Goal: Task Accomplishment & Management: Use online tool/utility

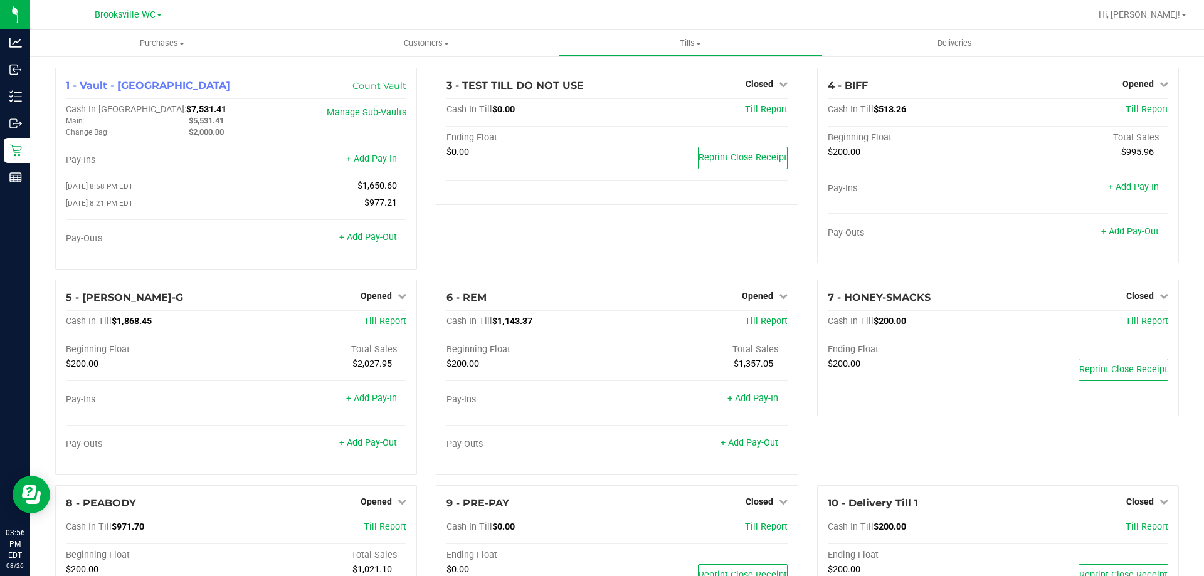
scroll to position [130, 0]
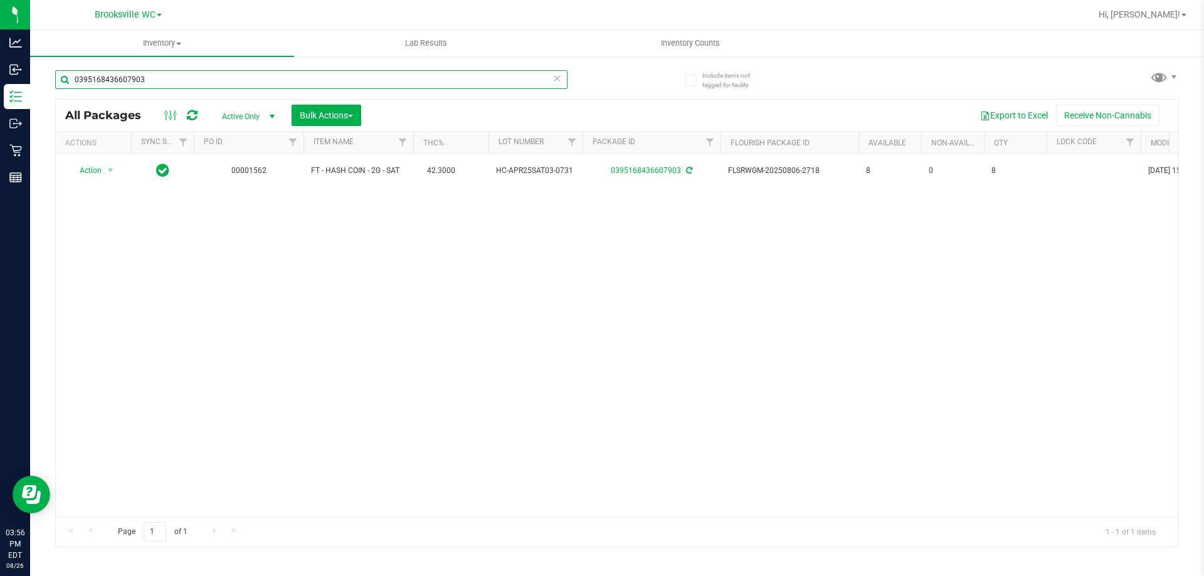
click at [155, 88] on input "0395168436607903" at bounding box center [311, 79] width 512 height 19
type input "3058587622677341"
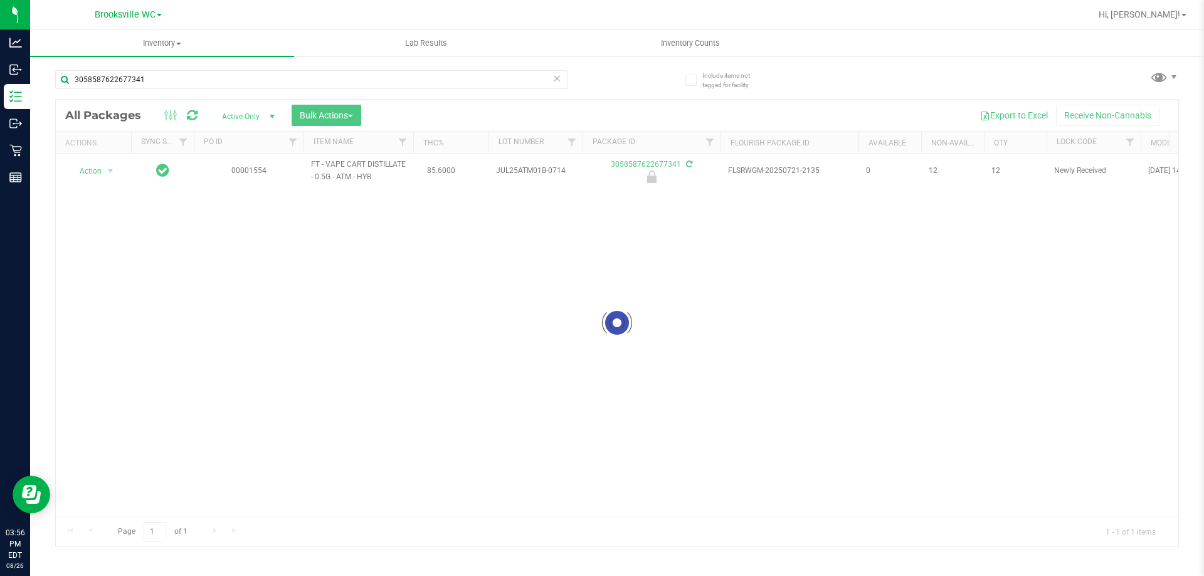
click at [104, 174] on div at bounding box center [617, 323] width 1122 height 447
click at [104, 174] on span "select" at bounding box center [111, 171] width 16 height 18
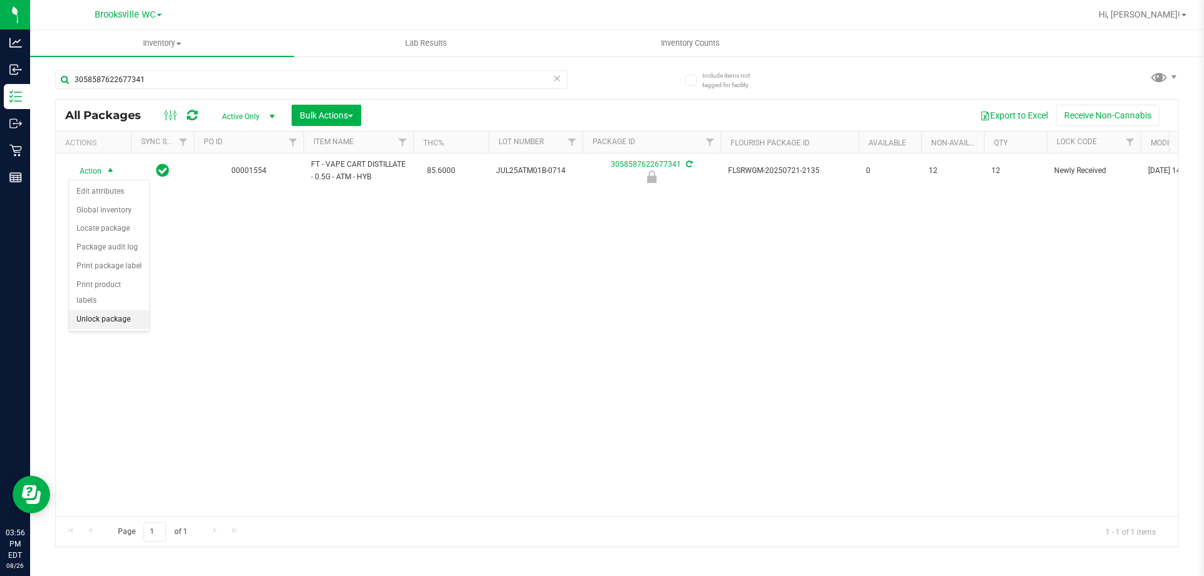
click at [116, 310] on li "Unlock package" at bounding box center [109, 319] width 80 height 19
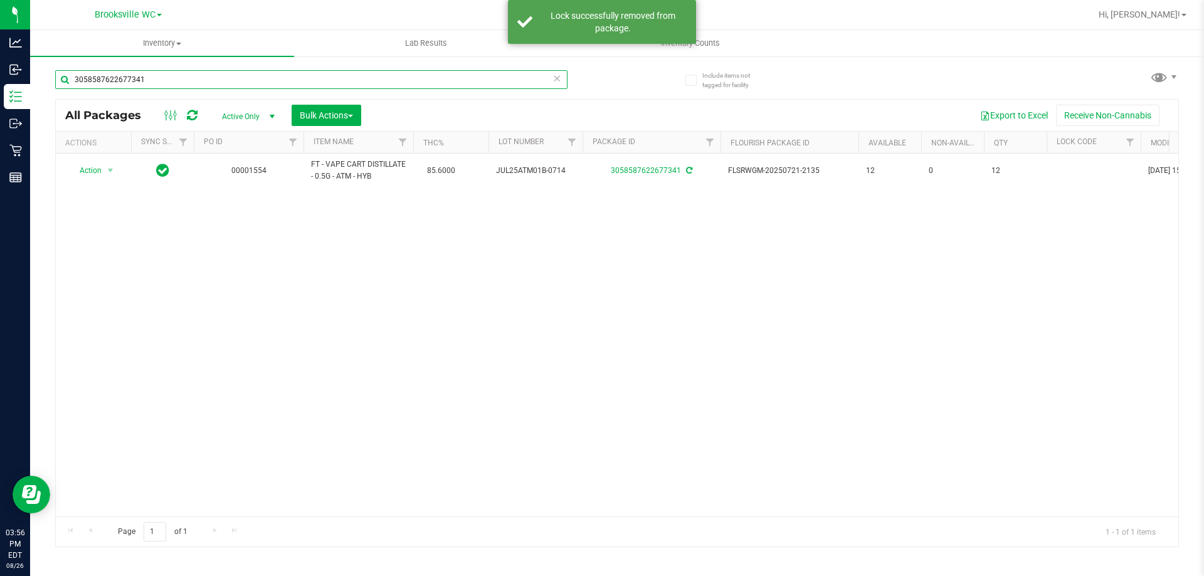
click at [183, 78] on input "3058587622677341" at bounding box center [311, 79] width 512 height 19
click at [182, 80] on input "3058587622677341" at bounding box center [311, 79] width 512 height 19
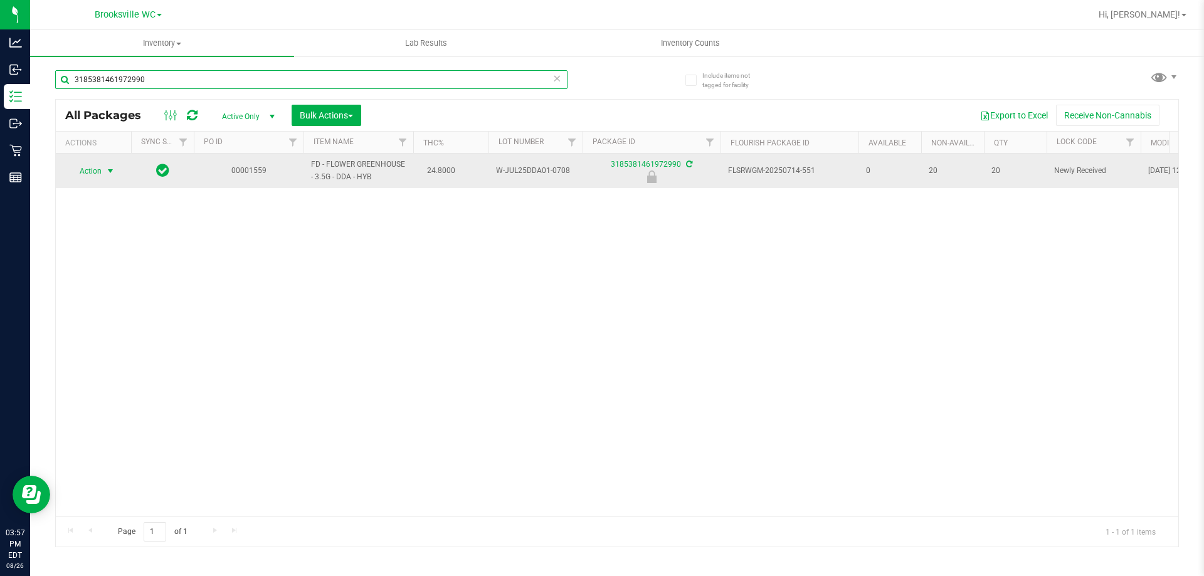
type input "3185381461972990"
click at [94, 173] on span "Action" at bounding box center [85, 171] width 34 height 18
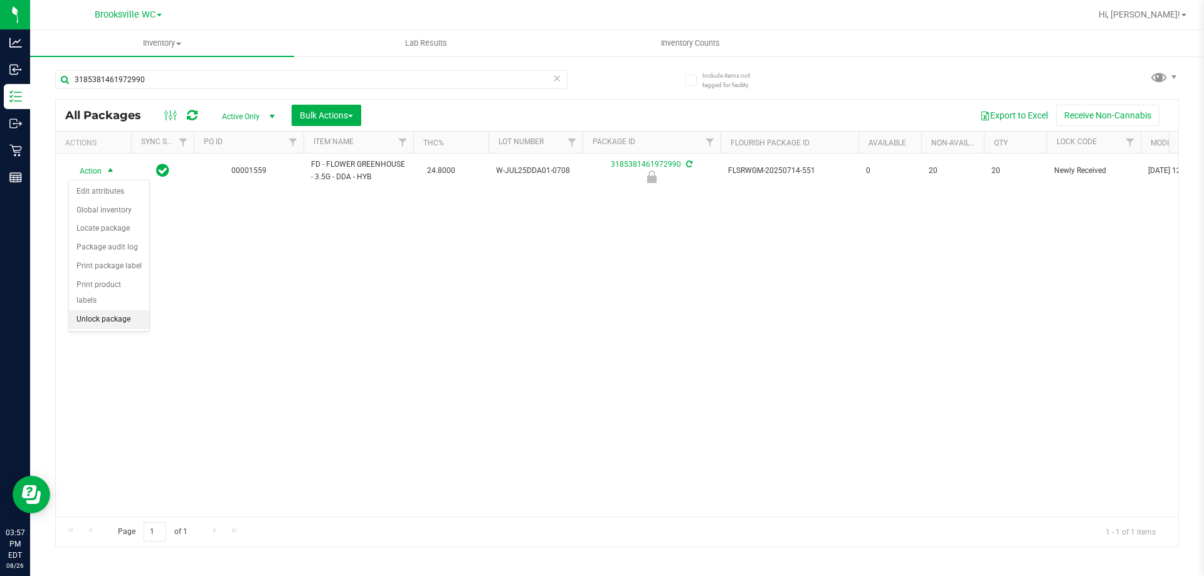
click at [98, 310] on li "Unlock package" at bounding box center [109, 319] width 80 height 19
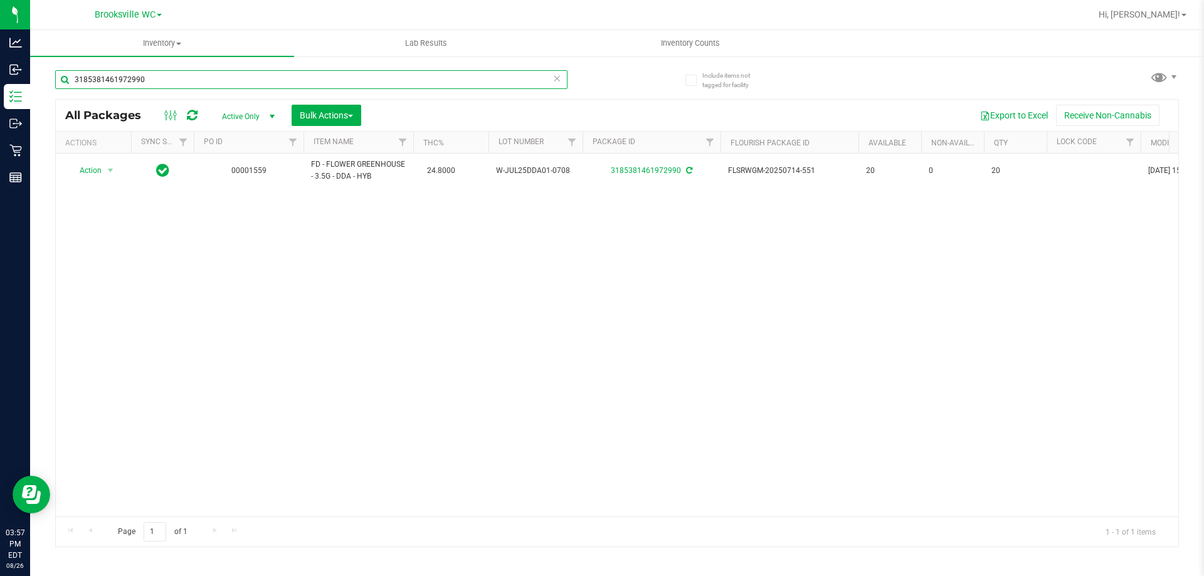
click at [154, 85] on input "3185381461972990" at bounding box center [311, 79] width 512 height 19
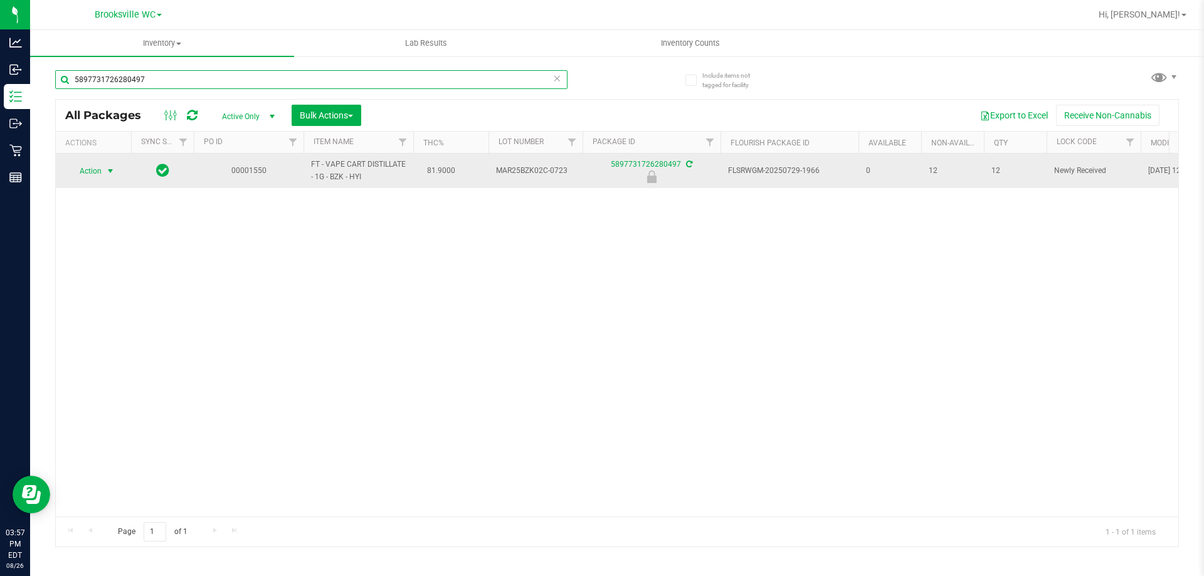
type input "5897731726280497"
click at [100, 174] on span "Action" at bounding box center [85, 171] width 34 height 18
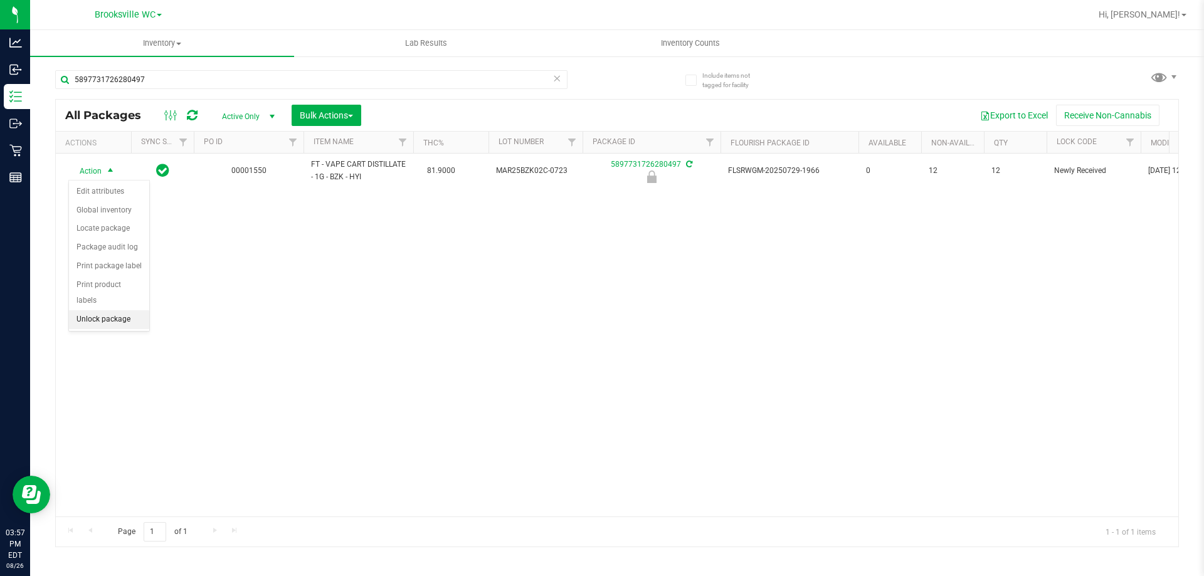
click at [93, 310] on li "Unlock package" at bounding box center [109, 319] width 80 height 19
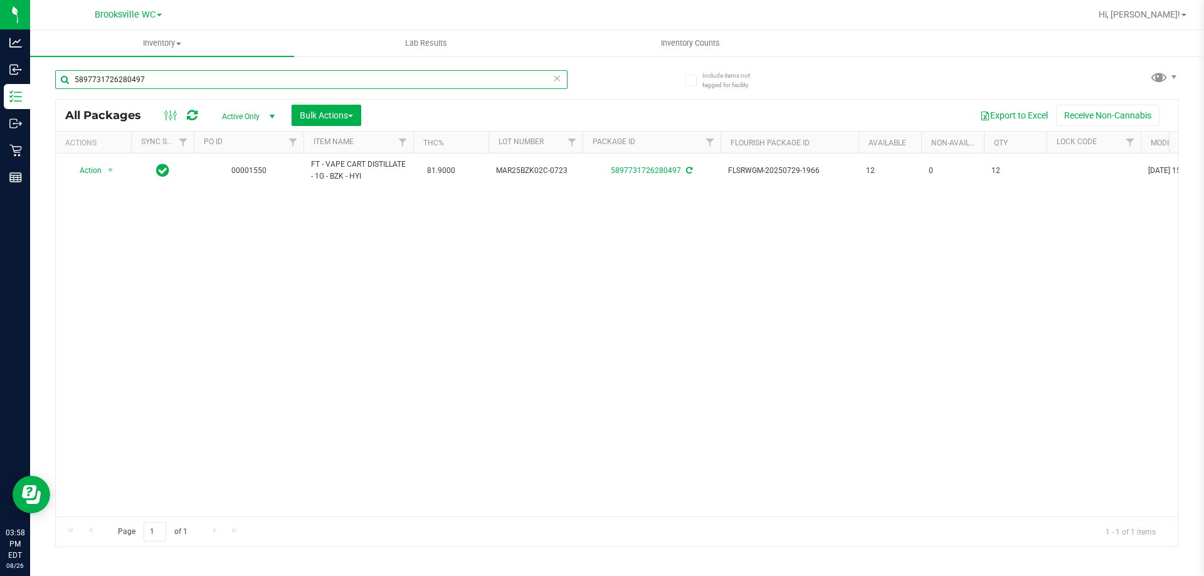
click at [194, 80] on input "5897731726280497" at bounding box center [311, 79] width 512 height 19
type input "6683154845248243"
click at [95, 164] on span "Action" at bounding box center [85, 171] width 34 height 18
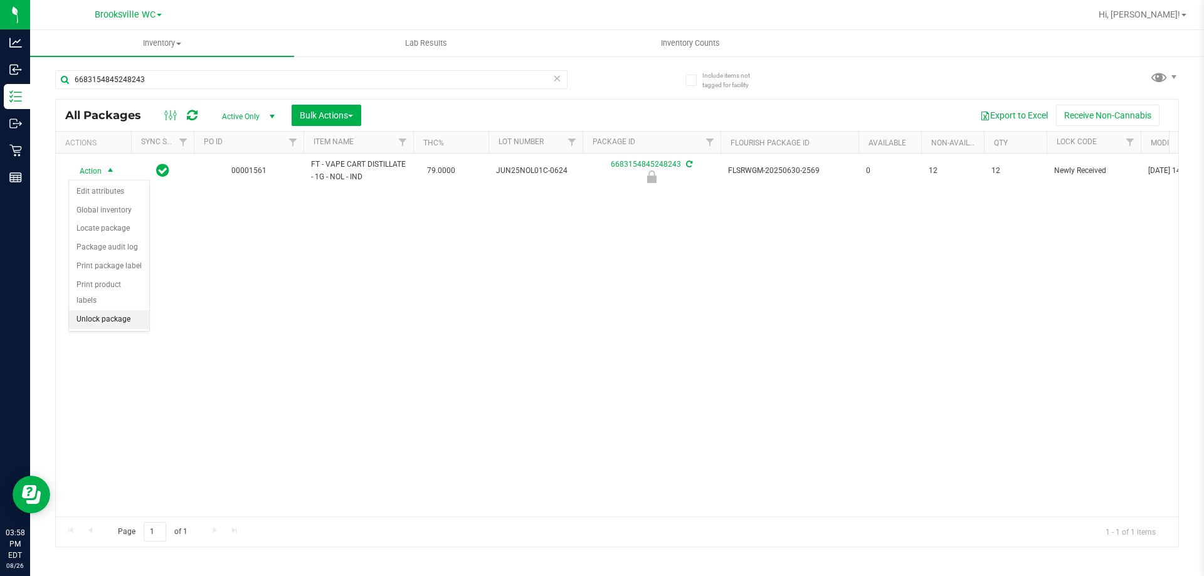
click at [122, 312] on li "Unlock package" at bounding box center [109, 319] width 80 height 19
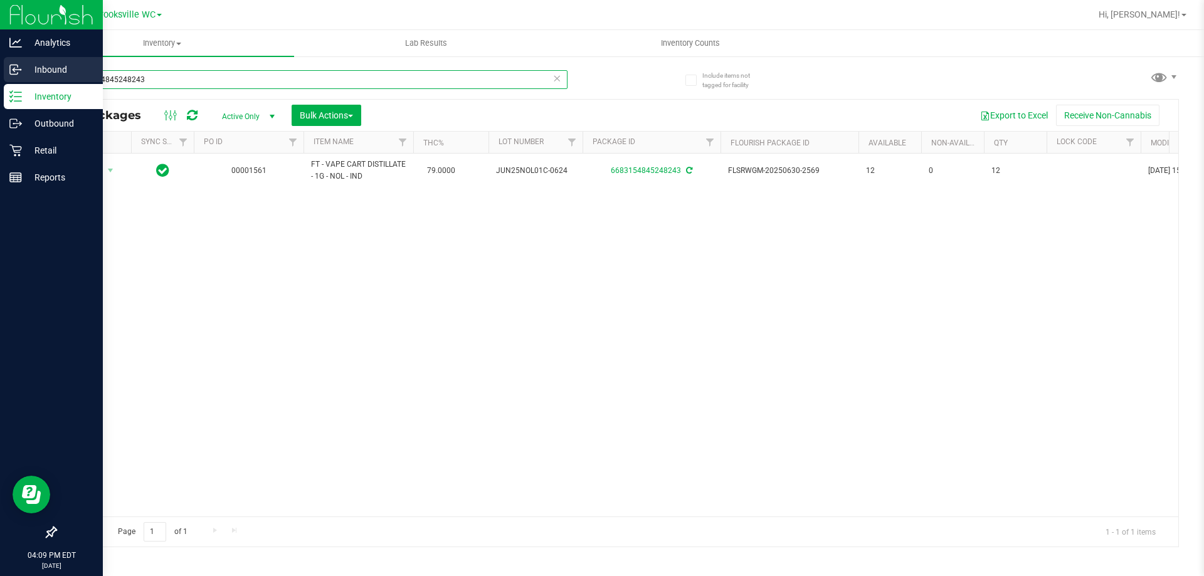
drag, startPoint x: 158, startPoint y: 71, endPoint x: 0, endPoint y: 71, distance: 158.0
click at [0, 71] on div "Analytics Inbound Inventory Outbound Retail Reports 04:09 PM EDT 08/26/2025 08/…" at bounding box center [602, 288] width 1204 height 576
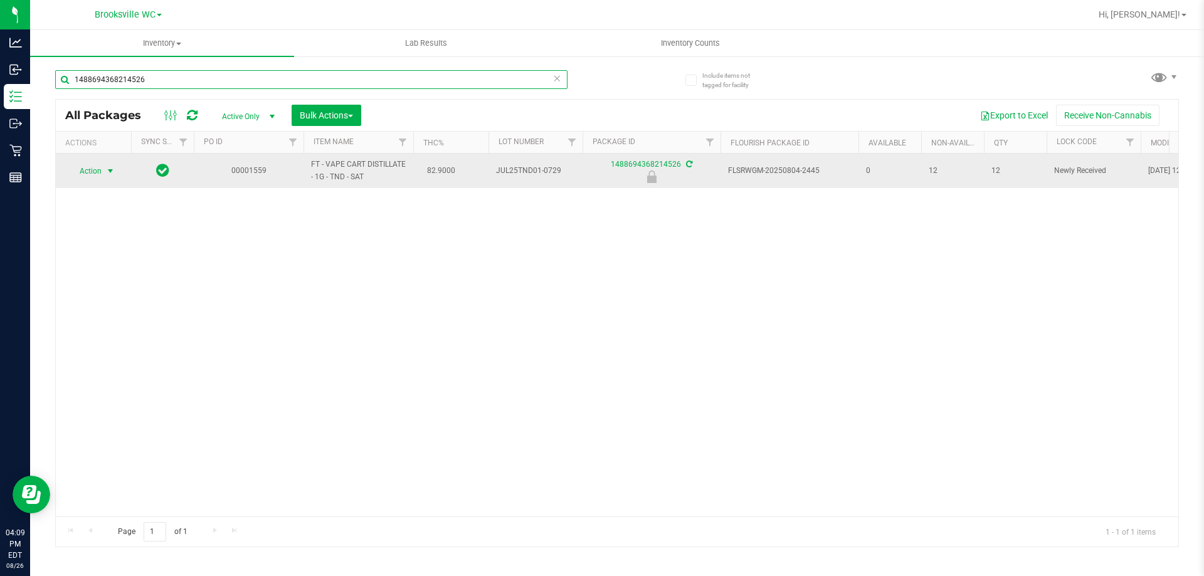
type input "1488694368214526"
click at [87, 172] on span "Action" at bounding box center [85, 171] width 34 height 18
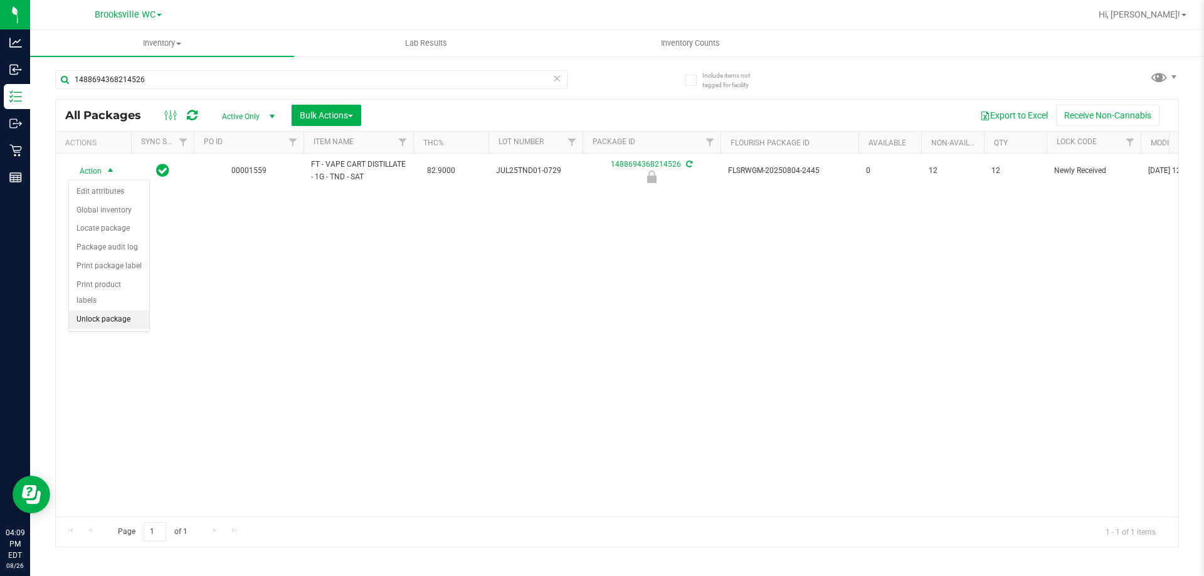
click at [119, 310] on li "Unlock package" at bounding box center [109, 319] width 80 height 19
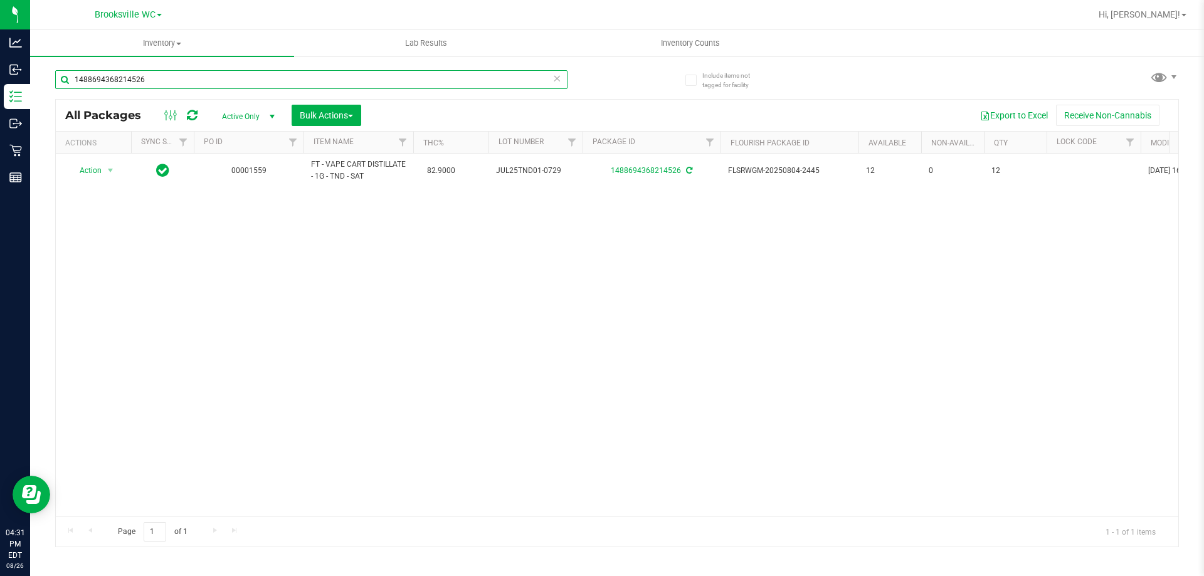
drag, startPoint x: 237, startPoint y: 83, endPoint x: 6, endPoint y: -76, distance: 280.4
click at [6, 0] on html "Analytics Inbound Inventory Outbound Retail Reports 04:31 PM EDT 08/26/2025 08/…" at bounding box center [602, 288] width 1204 height 576
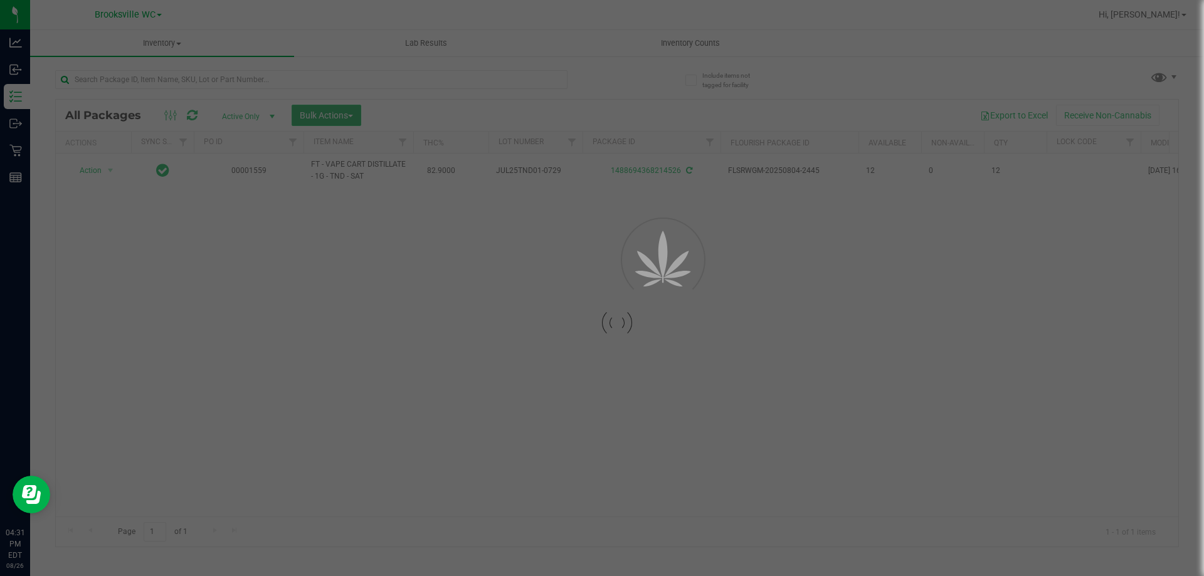
click at [341, 111] on div "Inventory All packages All inventory Waste log Create inventory Lab Results Inv…" at bounding box center [617, 303] width 1174 height 546
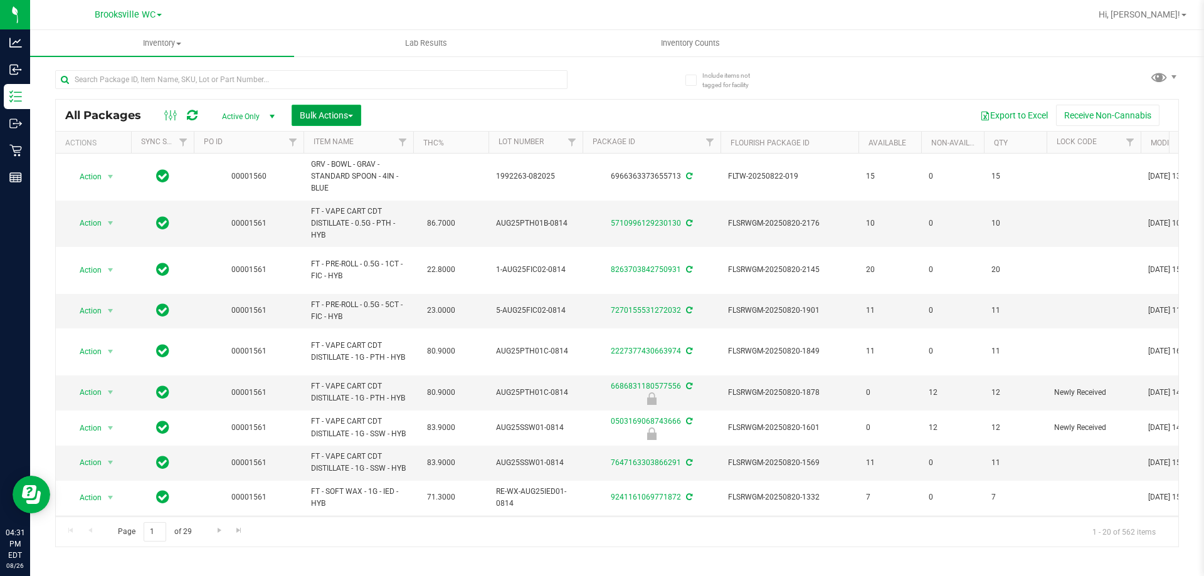
click at [345, 108] on button "Bulk Actions" at bounding box center [327, 115] width 70 height 21
click at [361, 236] on span "Lock/Unlock packages" at bounding box center [342, 236] width 86 height 10
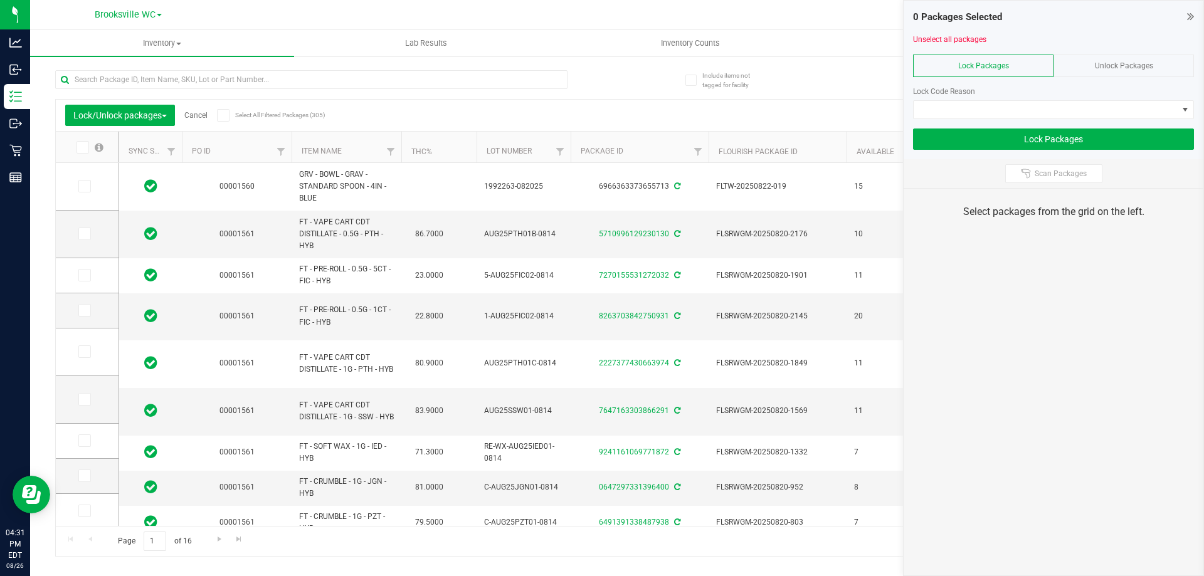
click at [364, 156] on th "Item Name" at bounding box center [347, 147] width 110 height 31
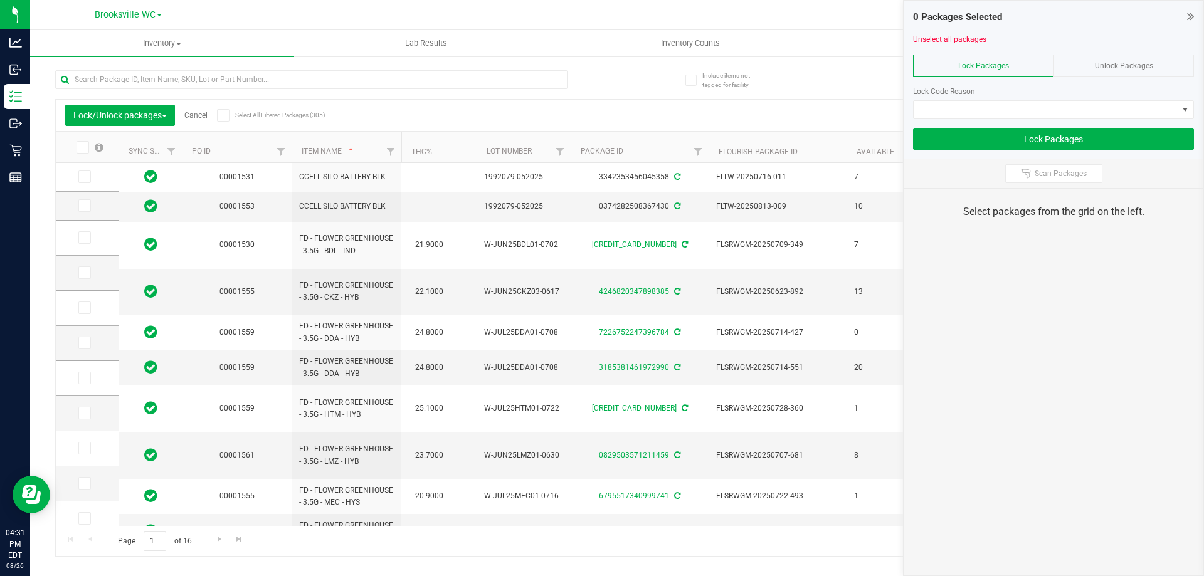
click at [1190, 18] on icon at bounding box center [1190, 16] width 7 height 13
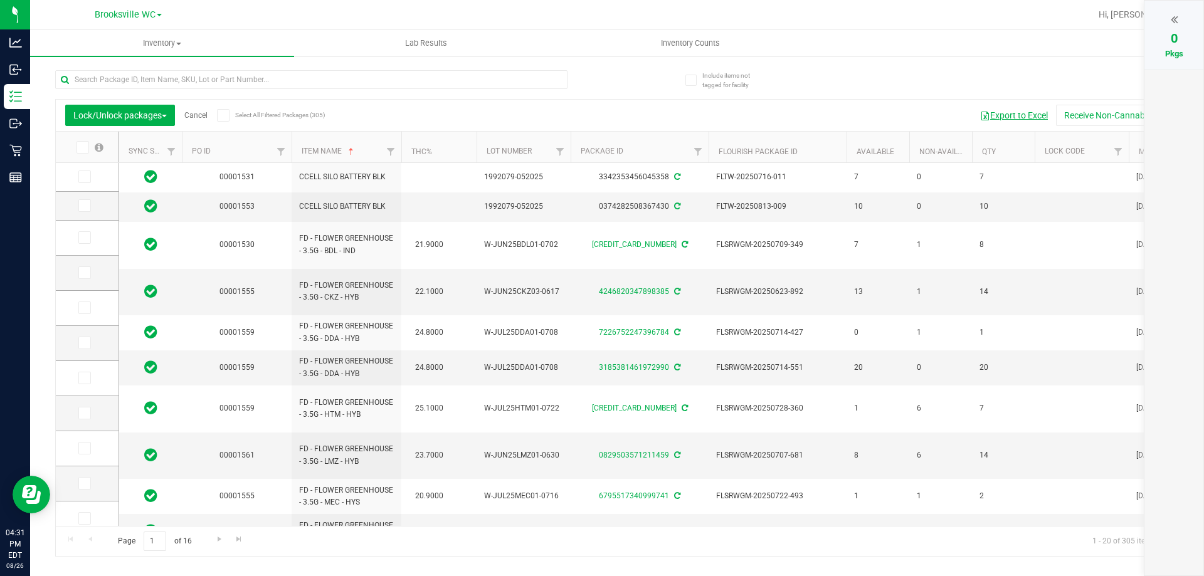
click at [1019, 110] on button "Export to Excel" at bounding box center [1014, 115] width 84 height 21
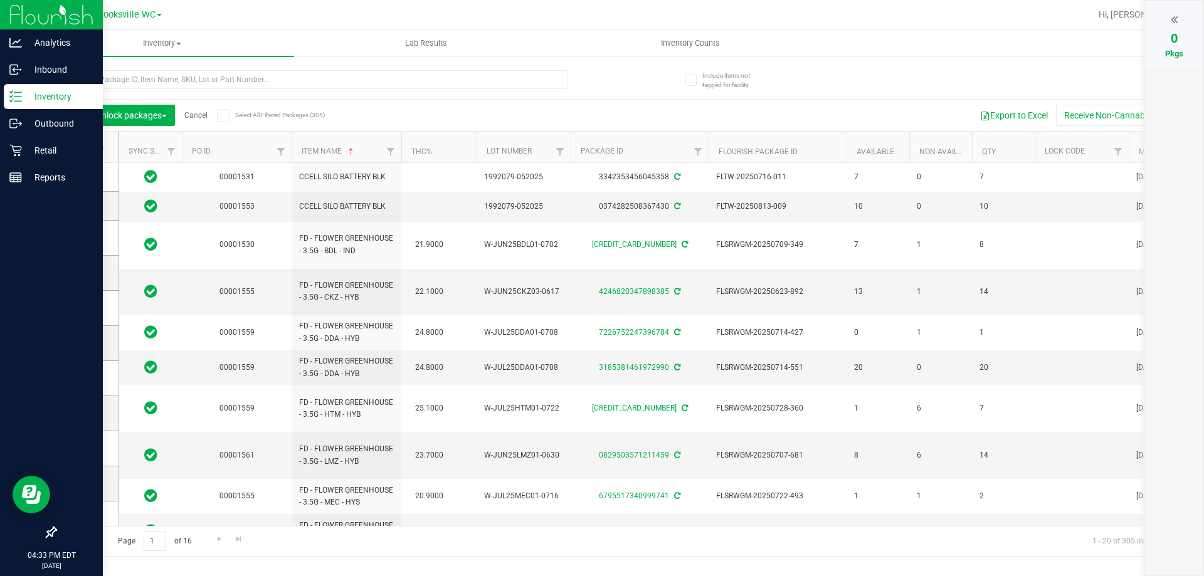
click at [18, 86] on div "Inventory" at bounding box center [53, 96] width 99 height 25
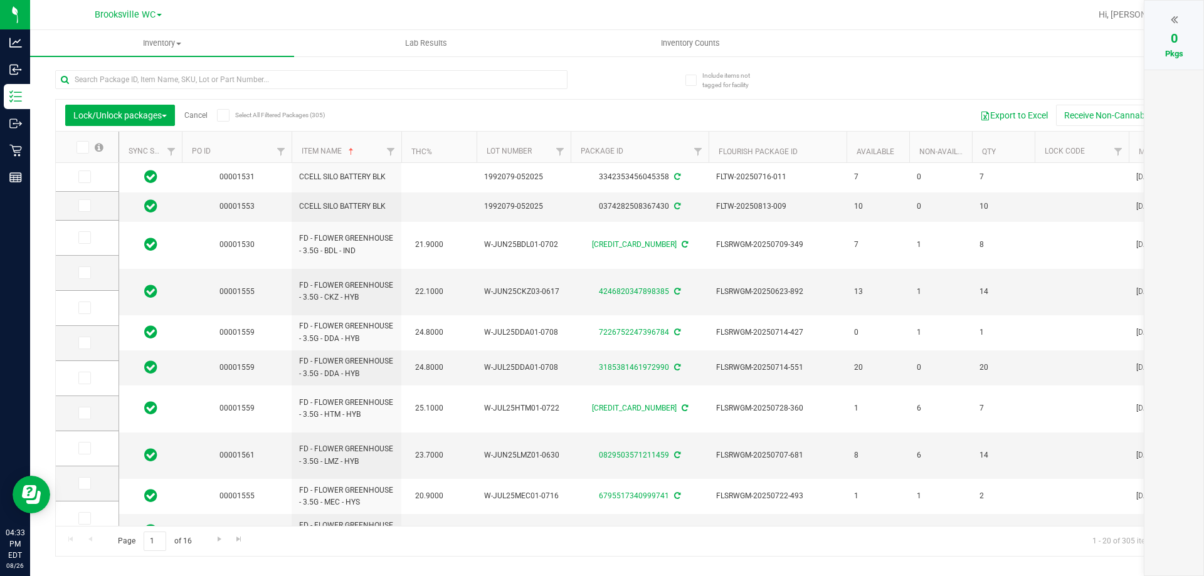
click at [194, 119] on link "Cancel" at bounding box center [195, 115] width 23 height 9
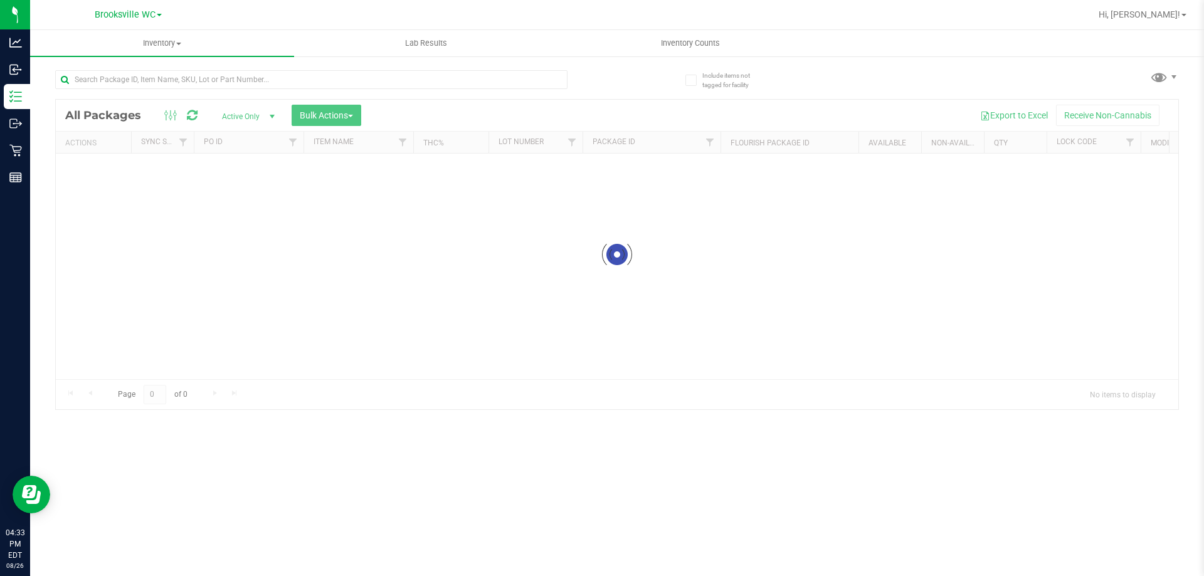
click at [235, 90] on div at bounding box center [311, 84] width 512 height 29
click at [238, 82] on input "text" at bounding box center [311, 79] width 512 height 19
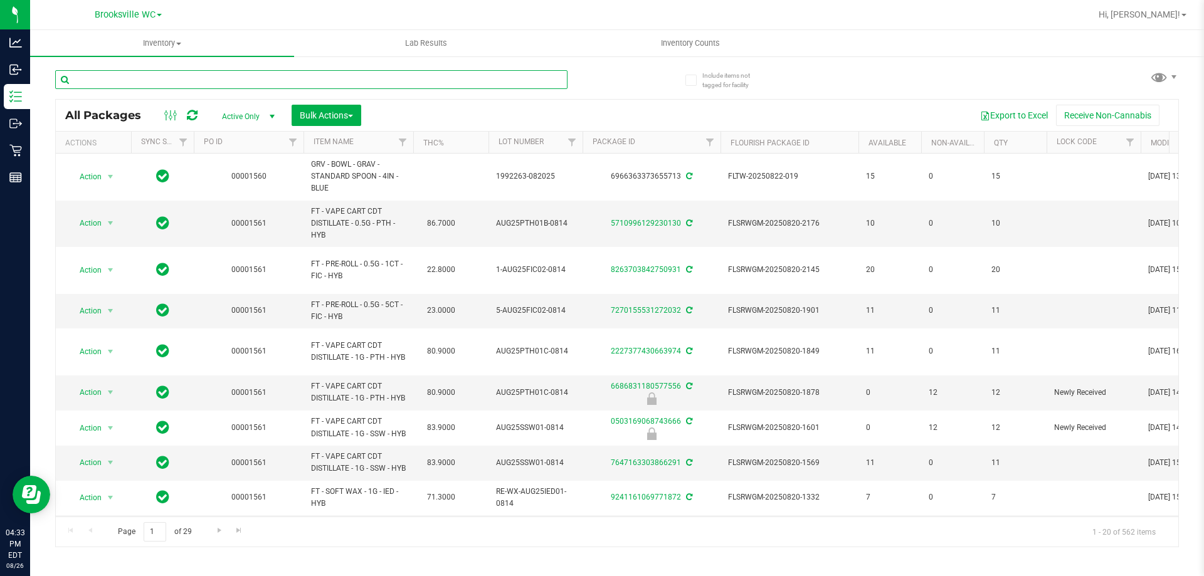
click at [235, 76] on input "text" at bounding box center [311, 79] width 512 height 19
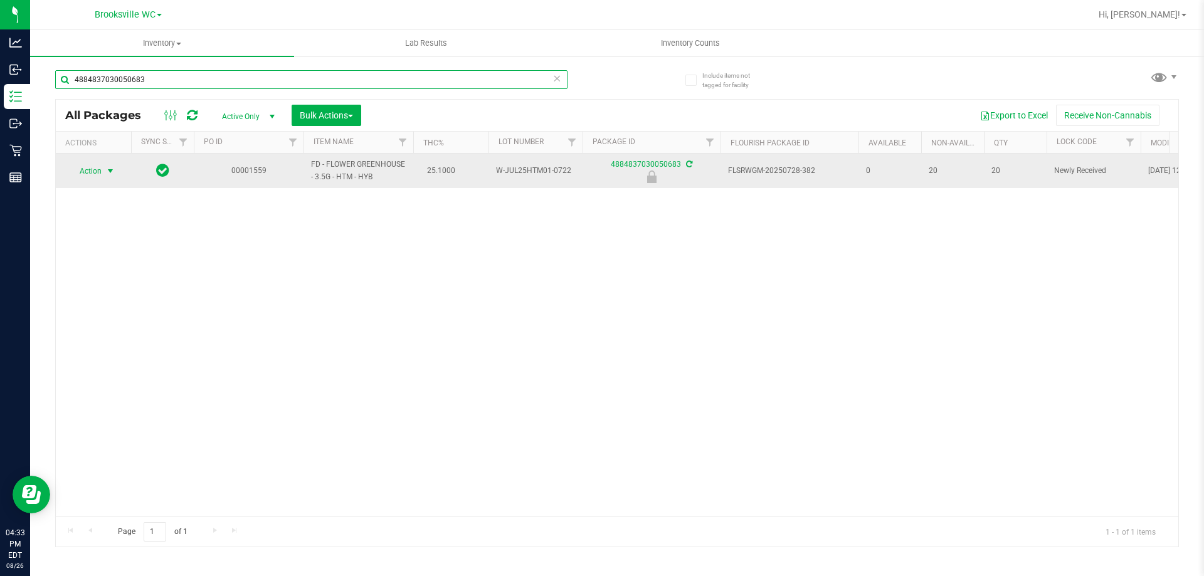
type input "4884837030050683"
click at [93, 176] on span "Action" at bounding box center [85, 171] width 34 height 18
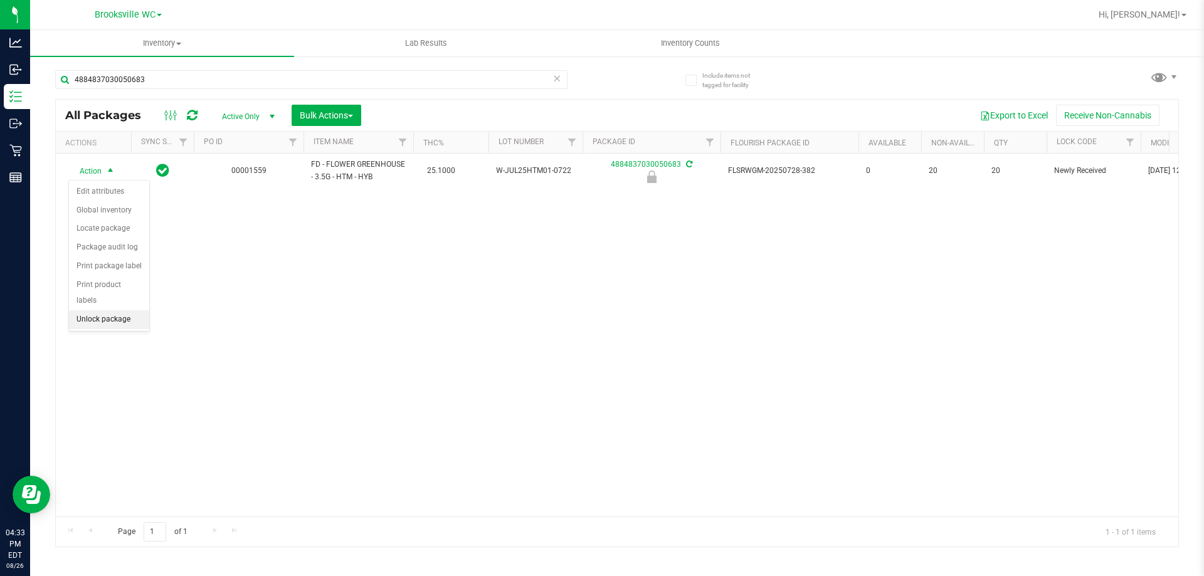
click at [112, 310] on li "Unlock package" at bounding box center [109, 319] width 80 height 19
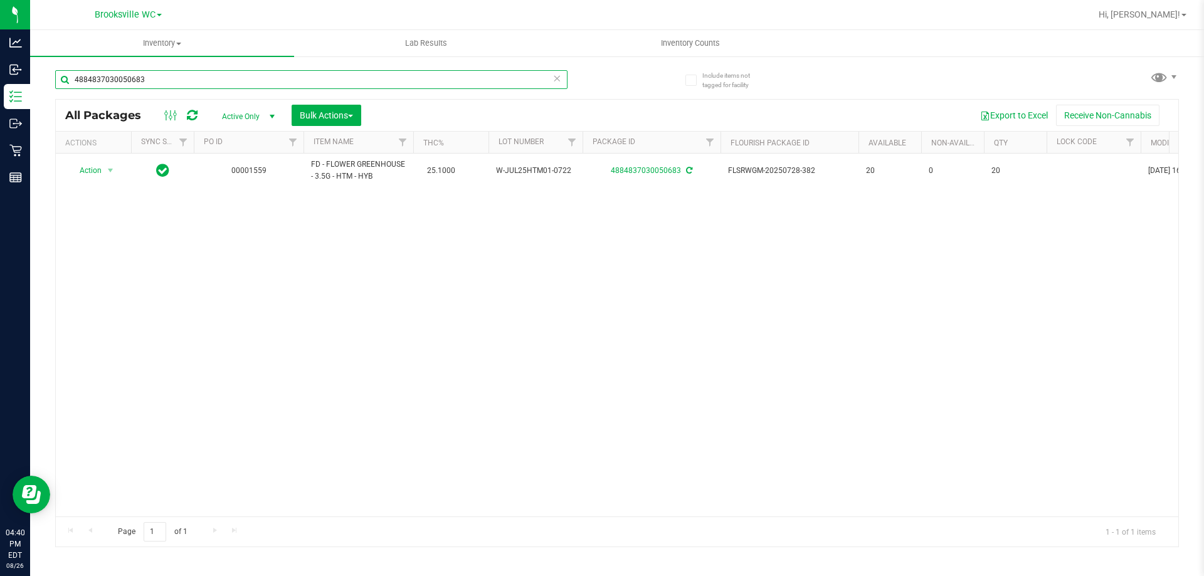
click at [226, 78] on input "4884837030050683" at bounding box center [311, 79] width 512 height 19
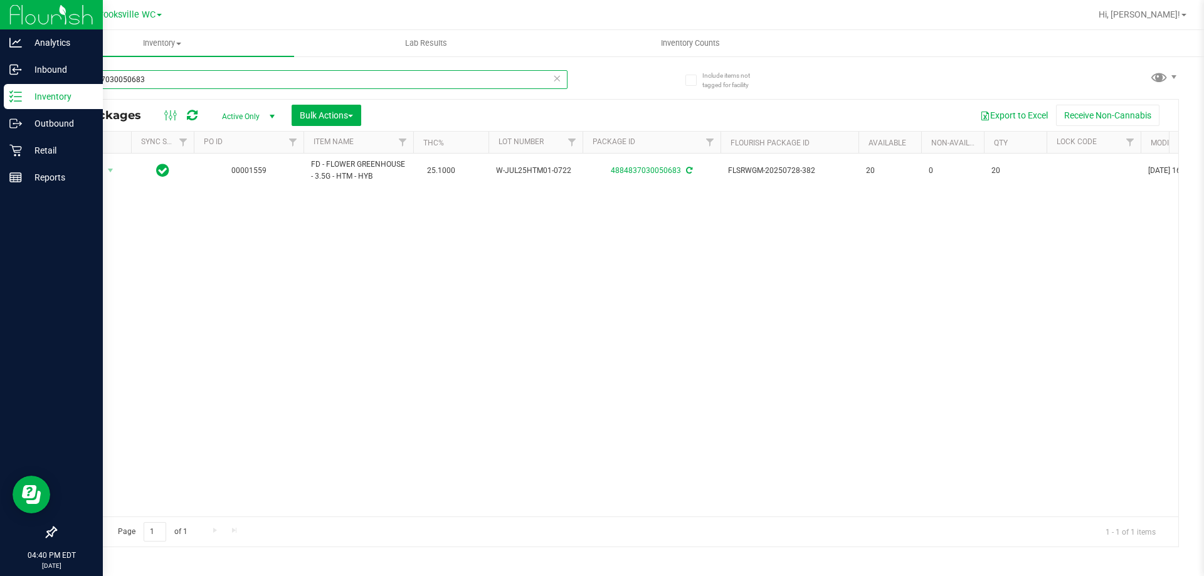
drag, startPoint x: 195, startPoint y: 88, endPoint x: 6, endPoint y: 0, distance: 209.0
click at [0, 49] on div "Analytics Inbound Inventory Outbound Retail Reports 04:40 PM EDT 08/26/2025 08/…" at bounding box center [602, 288] width 1204 height 576
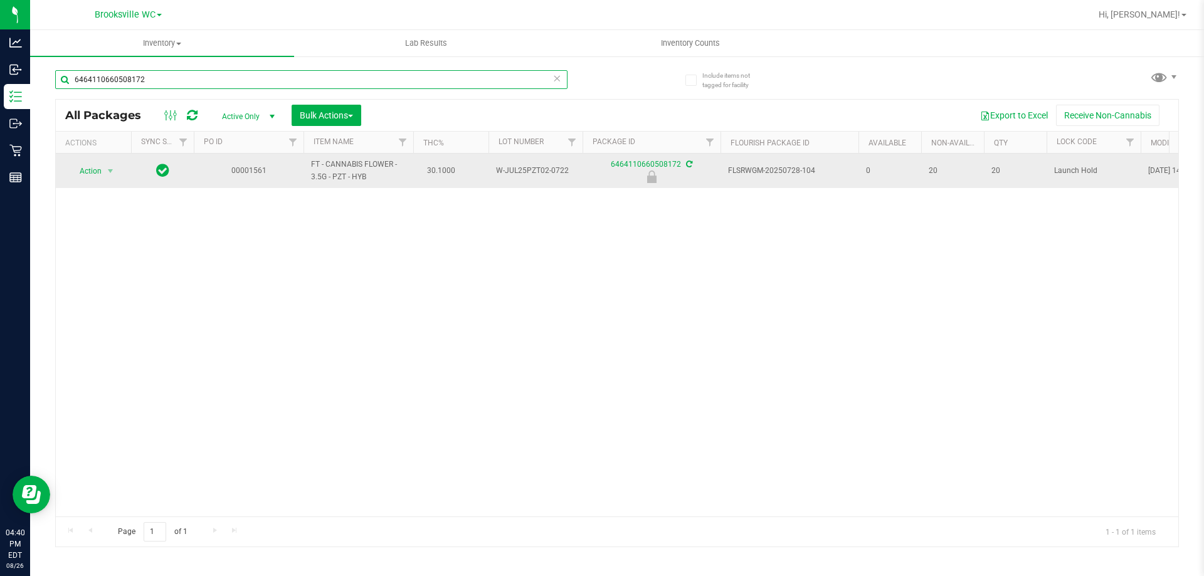
type input "6464110660508172"
click at [97, 166] on span "Action" at bounding box center [85, 171] width 34 height 18
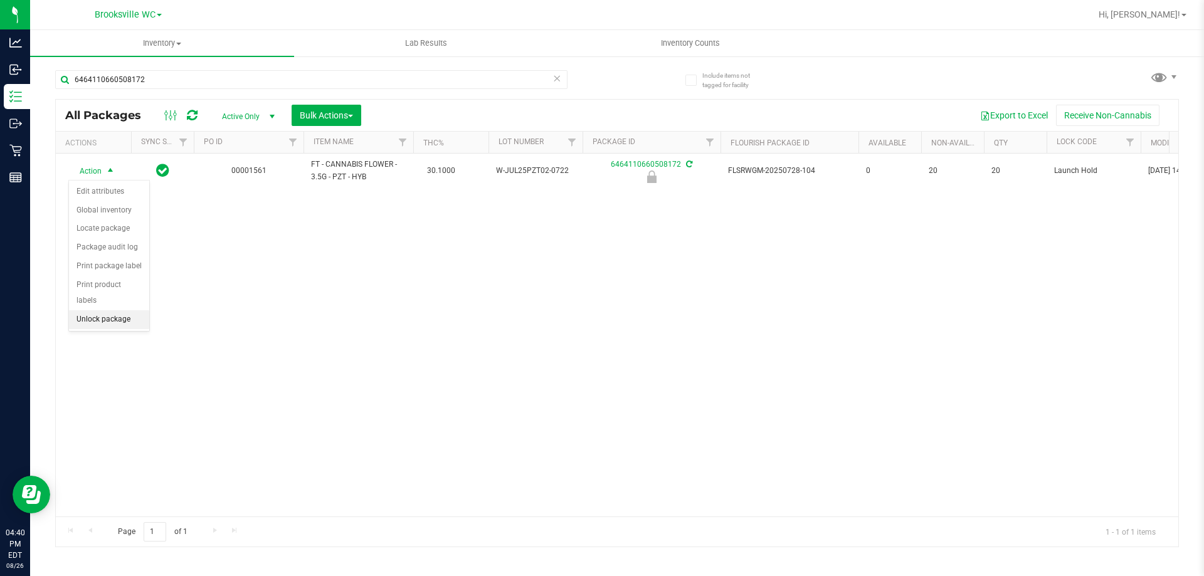
click at [102, 310] on li "Unlock package" at bounding box center [109, 319] width 80 height 19
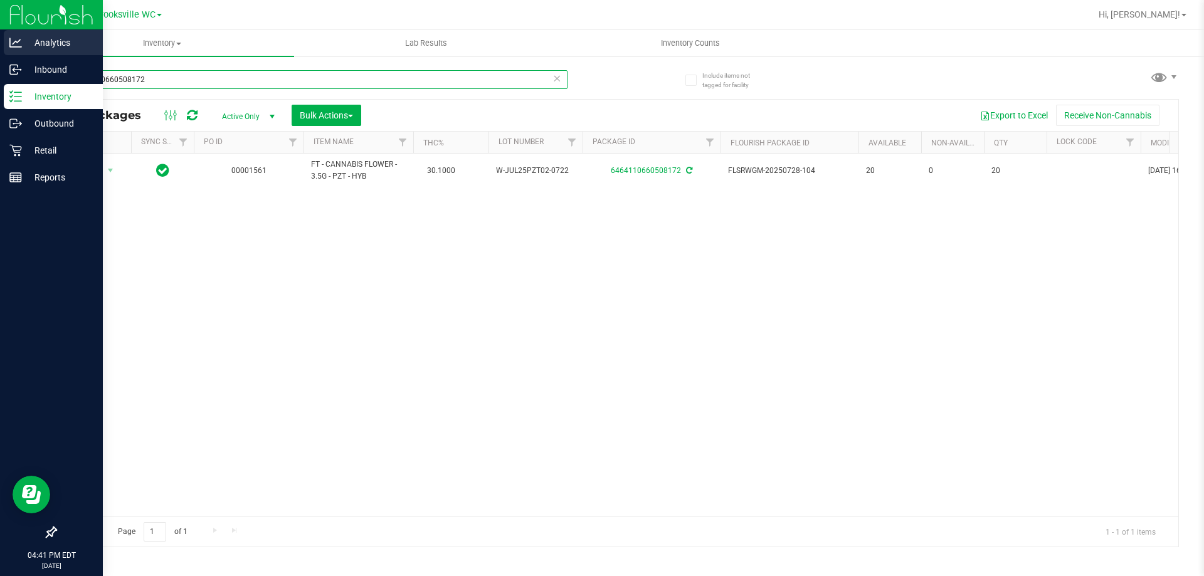
drag, startPoint x: 283, startPoint y: 75, endPoint x: 0, endPoint y: 39, distance: 285.0
click at [0, 39] on div "Analytics Inbound Inventory Outbound Retail Reports 04:41 PM EDT 08/26/2025 08/…" at bounding box center [602, 288] width 1204 height 576
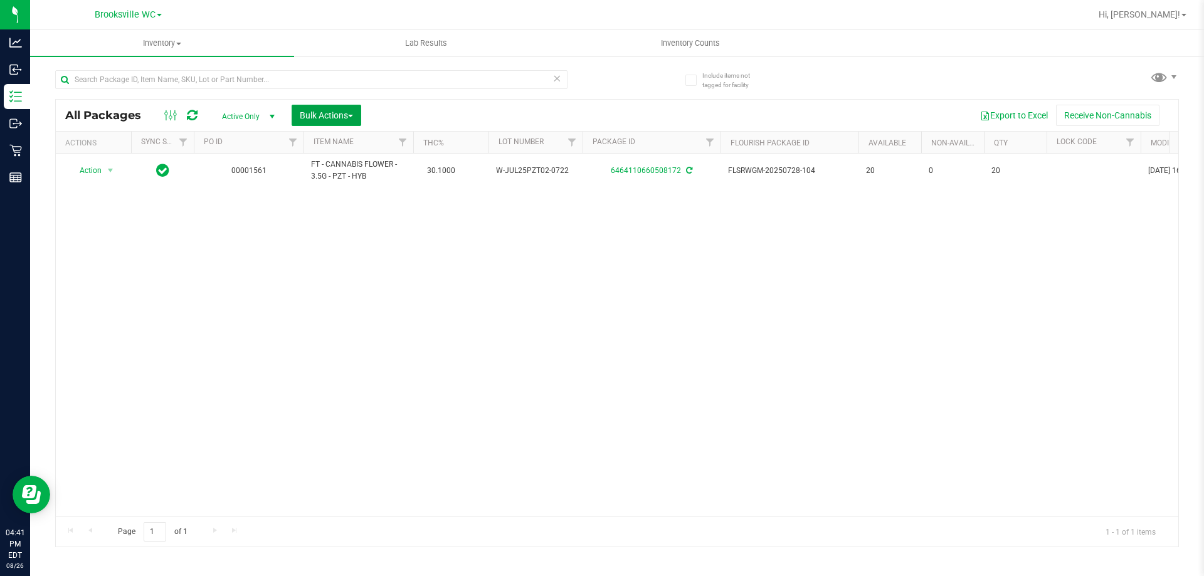
drag, startPoint x: 337, startPoint y: 123, endPoint x: 339, endPoint y: 147, distance: 23.9
click at [337, 123] on button "Bulk Actions" at bounding box center [327, 115] width 70 height 21
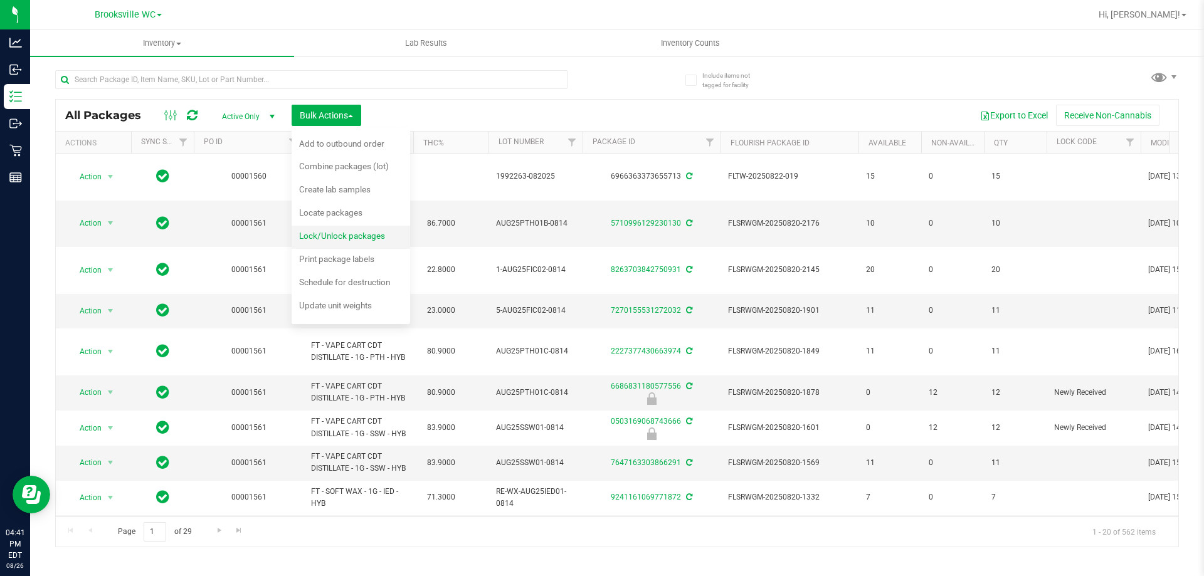
click at [340, 232] on span "Lock/Unlock packages" at bounding box center [342, 236] width 86 height 10
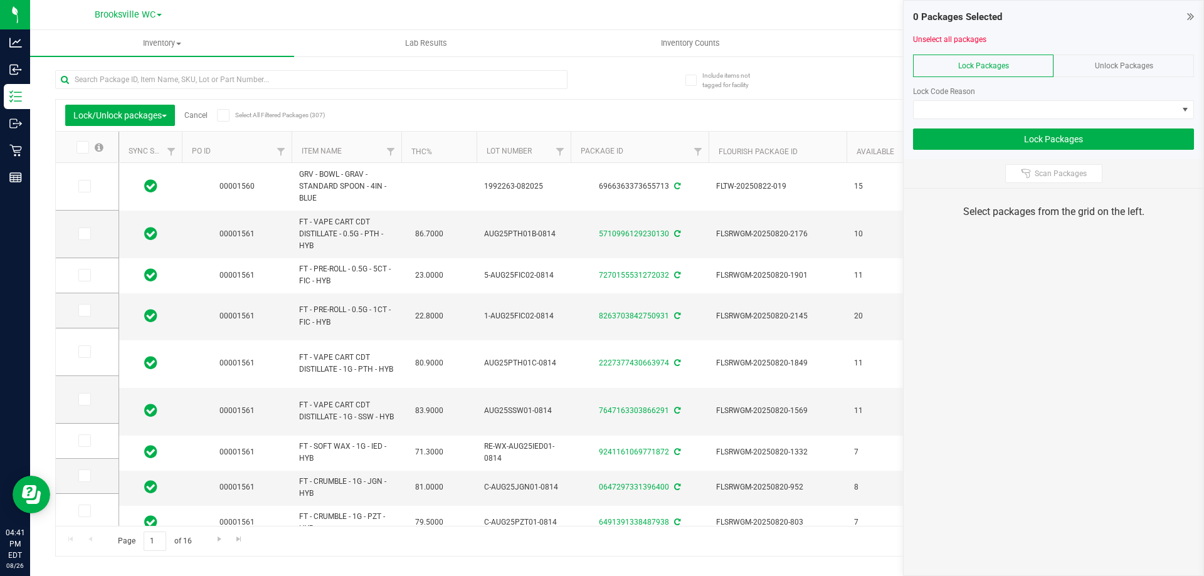
click at [364, 151] on th "Item Name" at bounding box center [347, 147] width 110 height 31
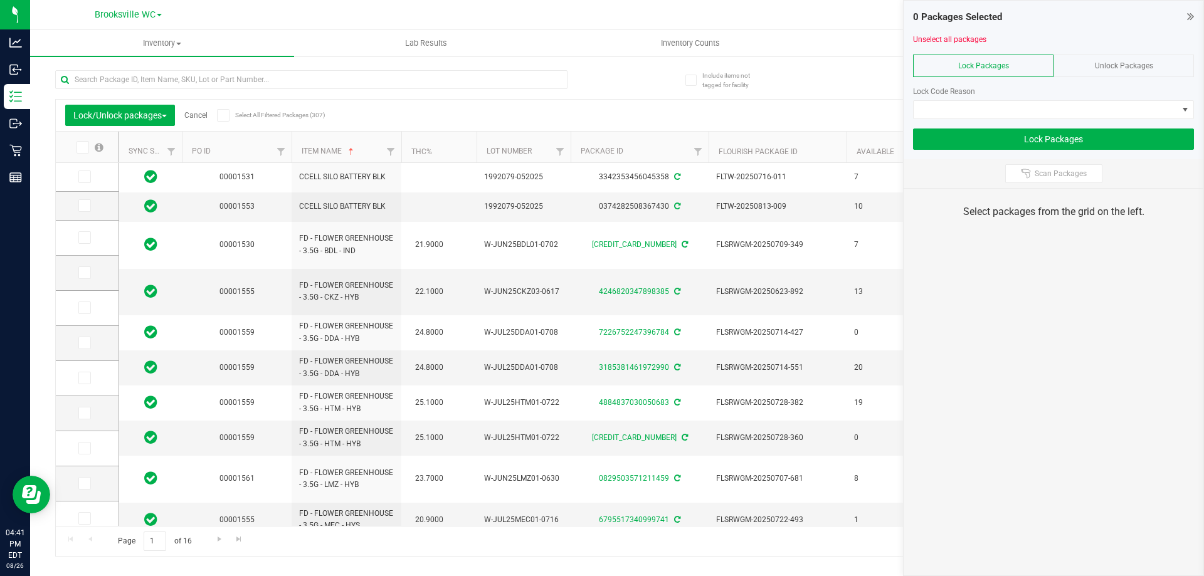
drag, startPoint x: 1189, startPoint y: 16, endPoint x: 1190, endPoint y: 34, distance: 18.8
click at [1190, 16] on icon at bounding box center [1190, 16] width 7 height 13
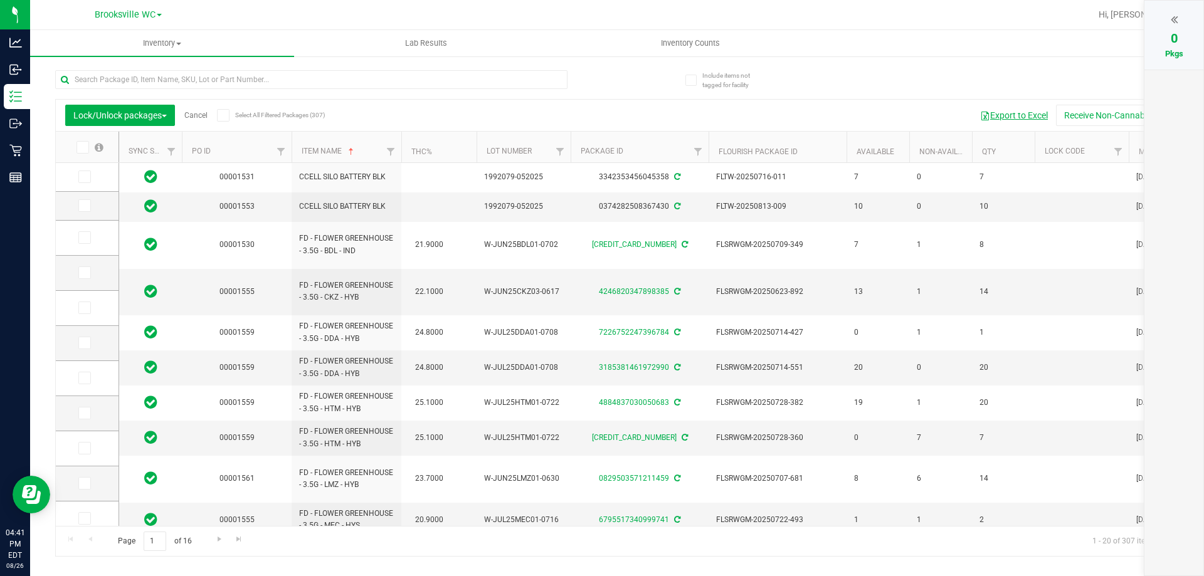
click at [1023, 114] on button "Export to Excel" at bounding box center [1014, 115] width 84 height 21
click at [111, 84] on input "text" at bounding box center [311, 79] width 512 height 19
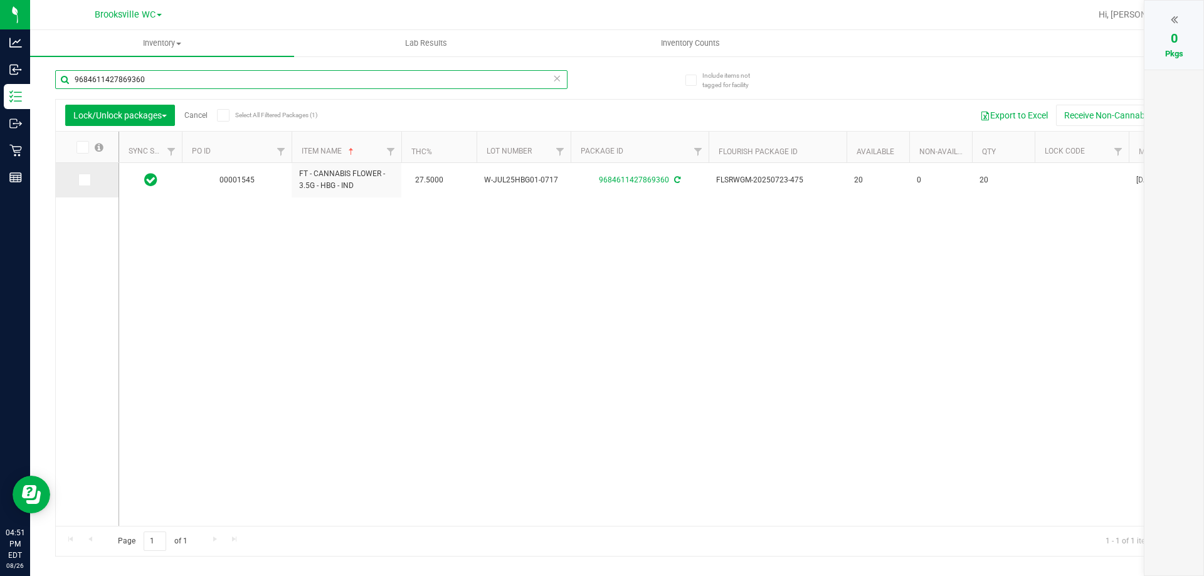
type input "9684611427869360"
click at [85, 180] on icon at bounding box center [84, 180] width 8 height 0
click at [0, 0] on input "checkbox" at bounding box center [0, 0] width 0 height 0
click at [1177, 27] on div at bounding box center [1174, 19] width 34 height 19
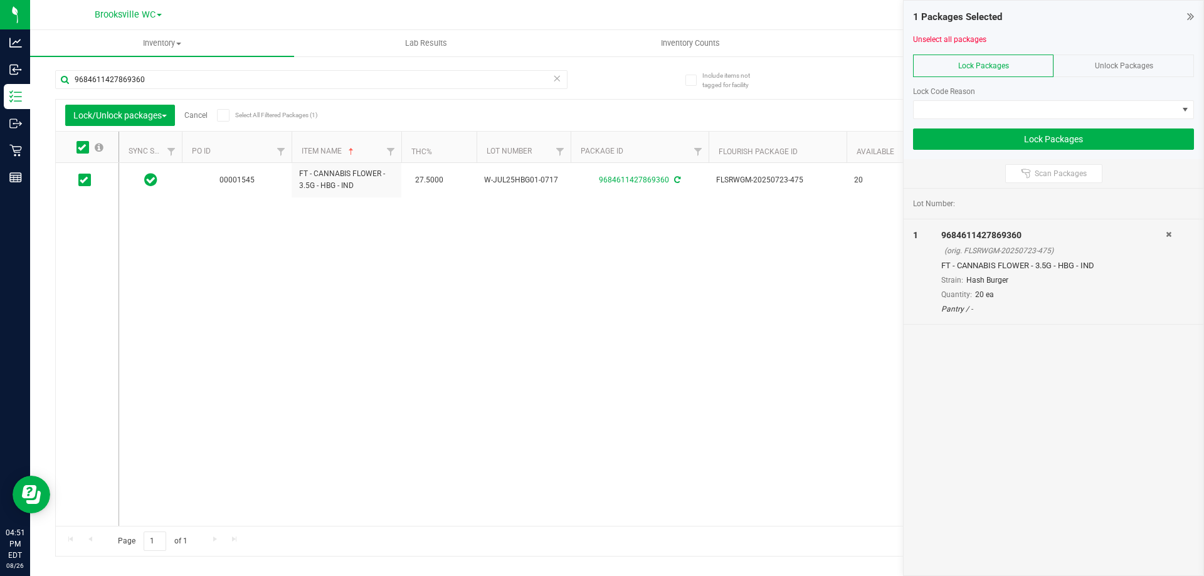
click at [1107, 60] on div "Unlock Packages" at bounding box center [1123, 66] width 140 height 23
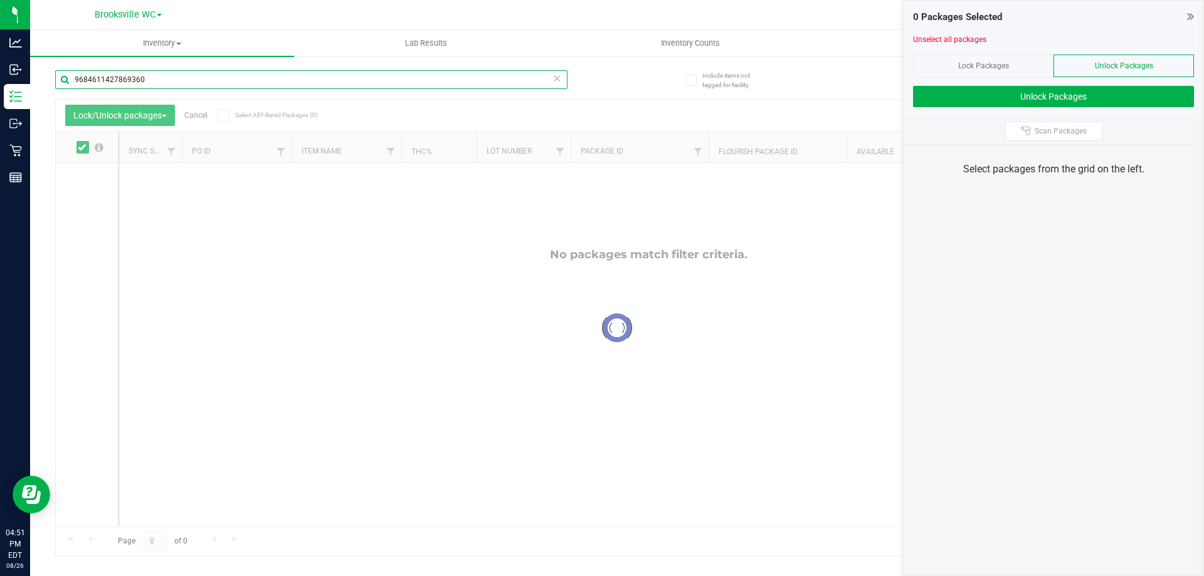
click at [175, 75] on input "9684611427869360" at bounding box center [311, 79] width 512 height 19
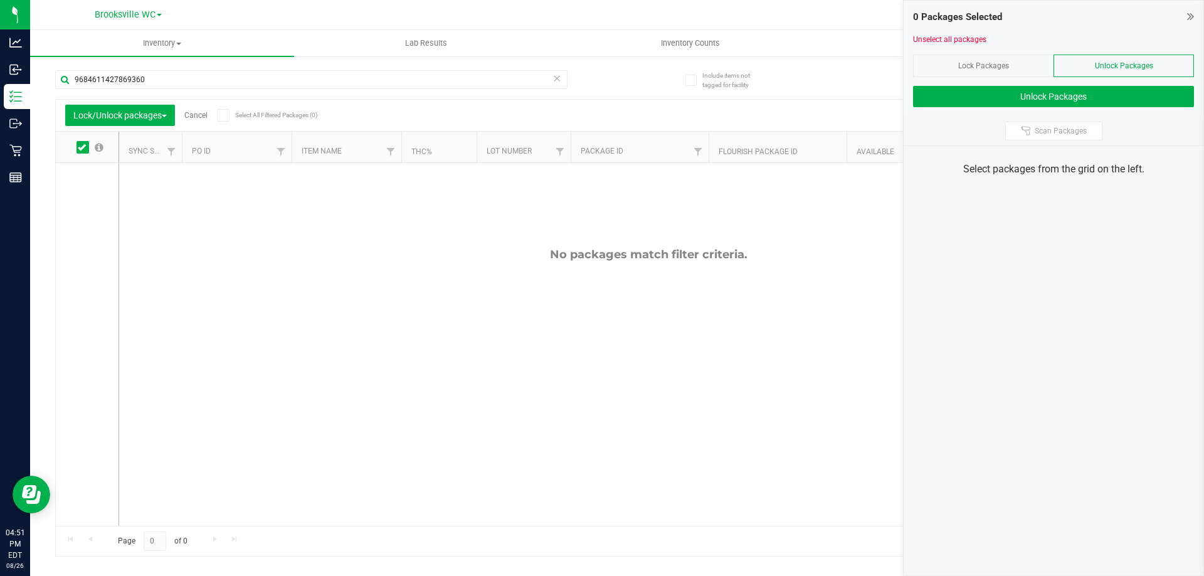
click at [30, 96] on div "Include items not tagged for facility 9684611427869360 Lock/Unlock packages Can…" at bounding box center [617, 246] width 1174 height 382
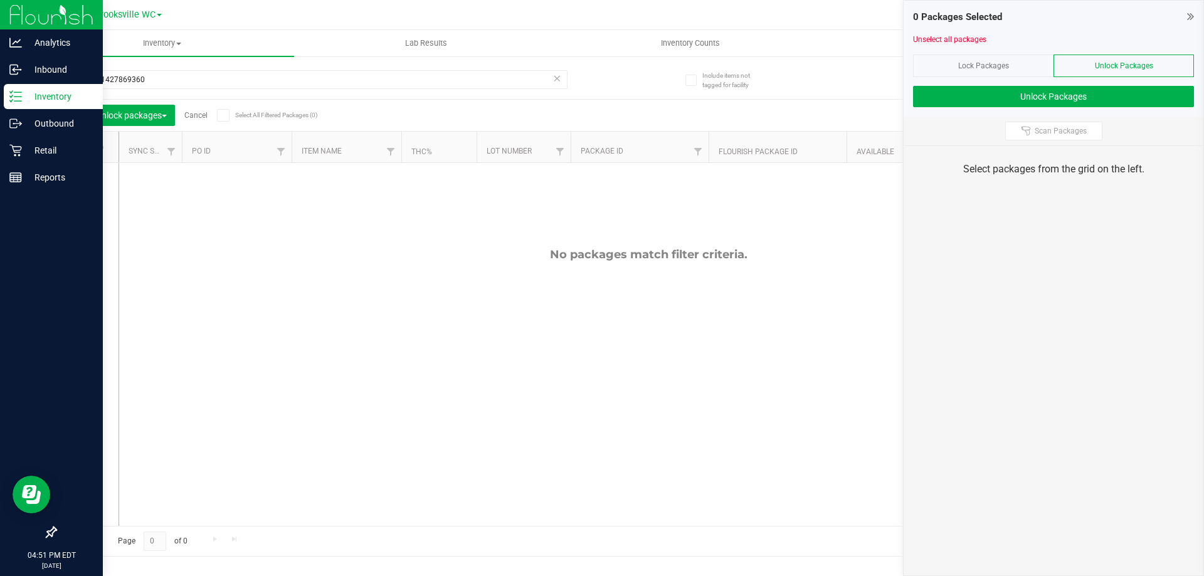
click at [9, 96] on icon at bounding box center [15, 96] width 13 height 13
click at [29, 102] on p "Inventory" at bounding box center [59, 96] width 75 height 15
drag, startPoint x: 179, startPoint y: 83, endPoint x: 0, endPoint y: 26, distance: 188.2
click at [0, 42] on div "Analytics Inbound Inventory Outbound Retail Reports 04:51 PM EDT 08/26/2025 08/…" at bounding box center [602, 288] width 1204 height 576
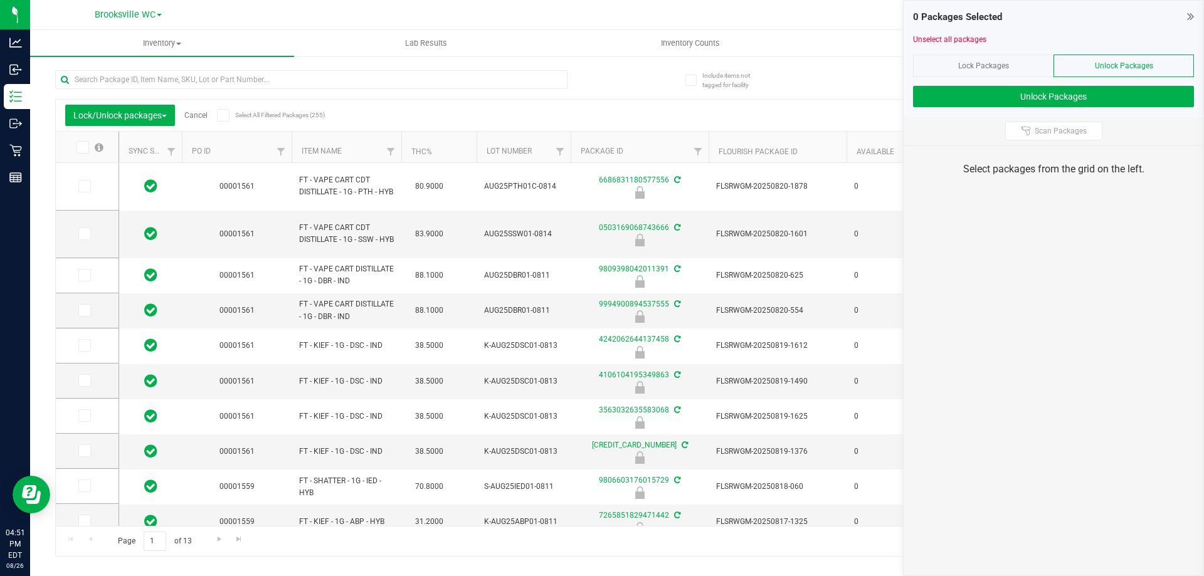
click at [199, 110] on div "Lock/Unlock packages Cancel Select All Filtered Packages (255)" at bounding box center [181, 115] width 233 height 21
click at [202, 117] on link "Cancel" at bounding box center [195, 115] width 23 height 9
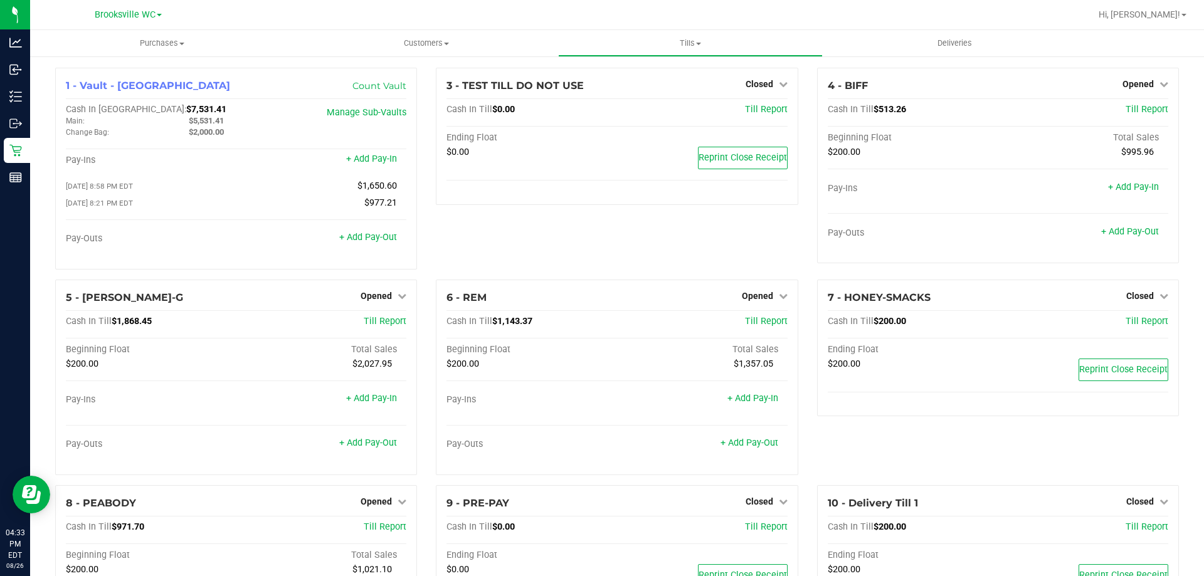
scroll to position [130, 0]
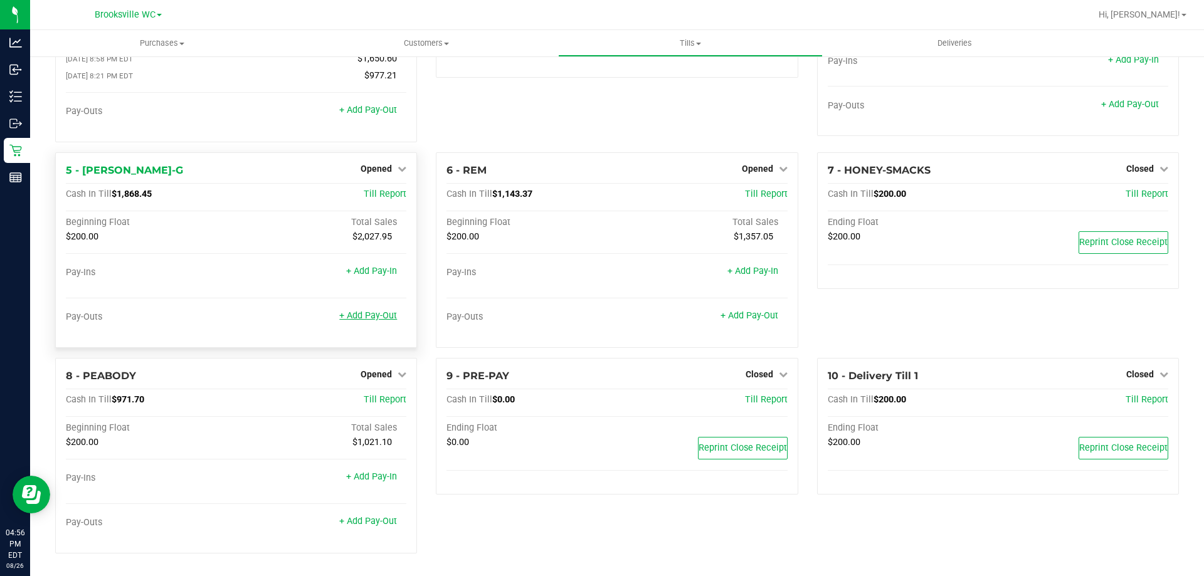
click at [367, 319] on link "+ Add Pay-Out" at bounding box center [368, 315] width 58 height 11
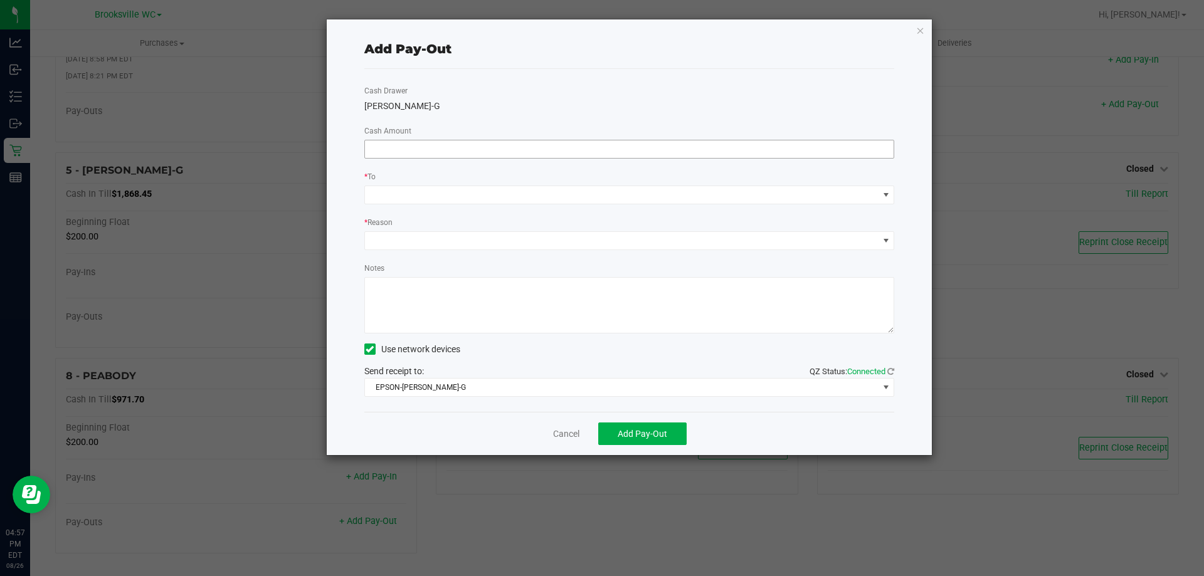
click at [788, 148] on input at bounding box center [629, 149] width 529 height 18
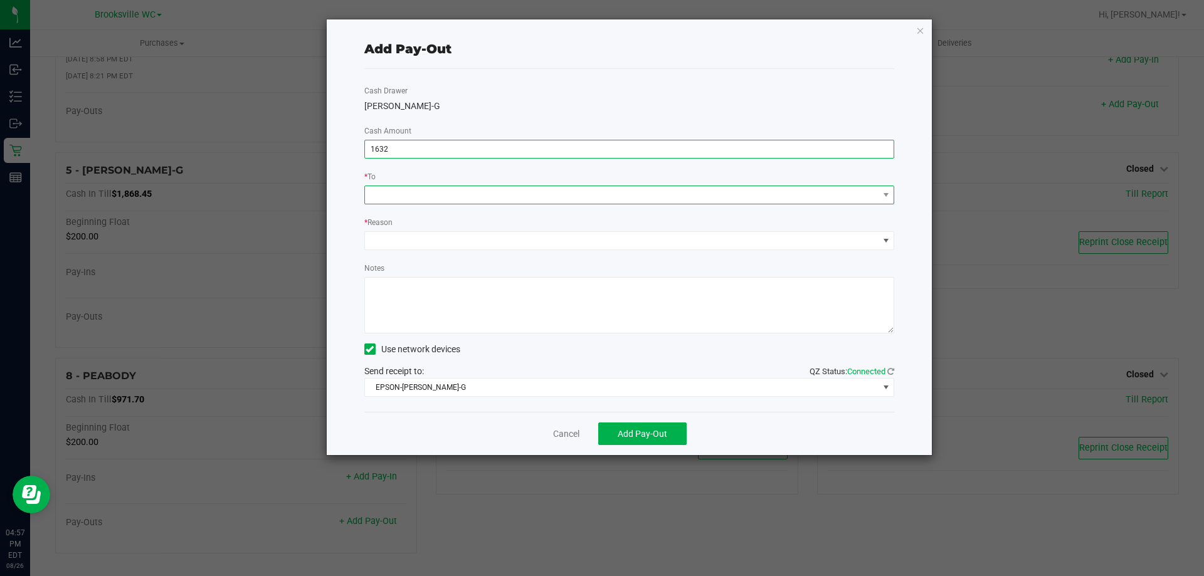
type input "$1,632.00"
click at [761, 195] on span at bounding box center [622, 195] width 514 height 18
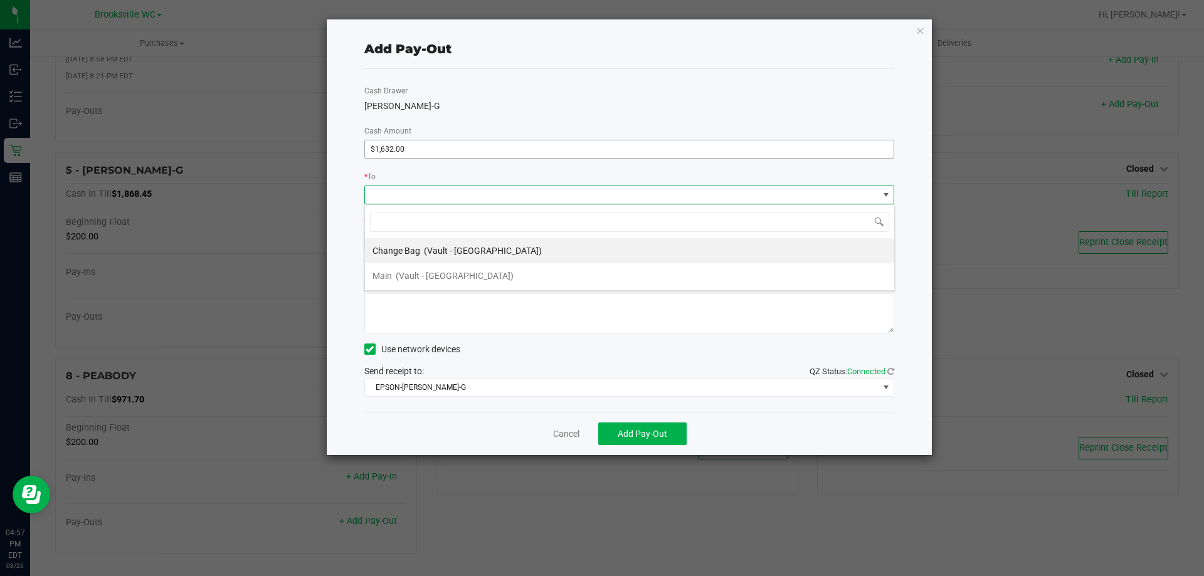
scroll to position [19, 530]
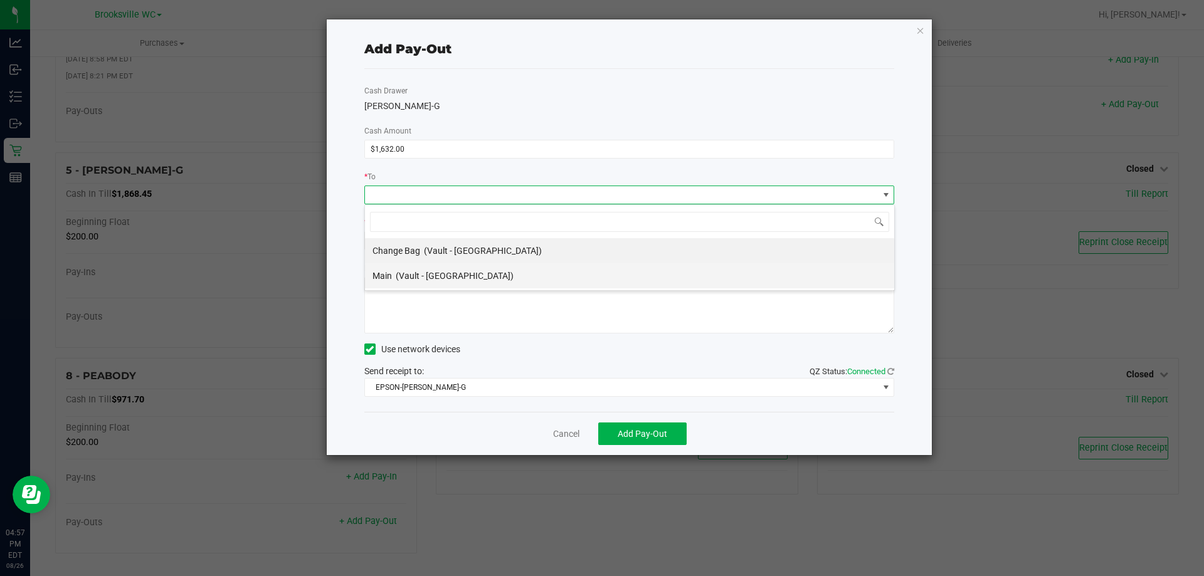
click at [434, 269] on div "Main (Vault - Brooksville)" at bounding box center [442, 276] width 141 height 23
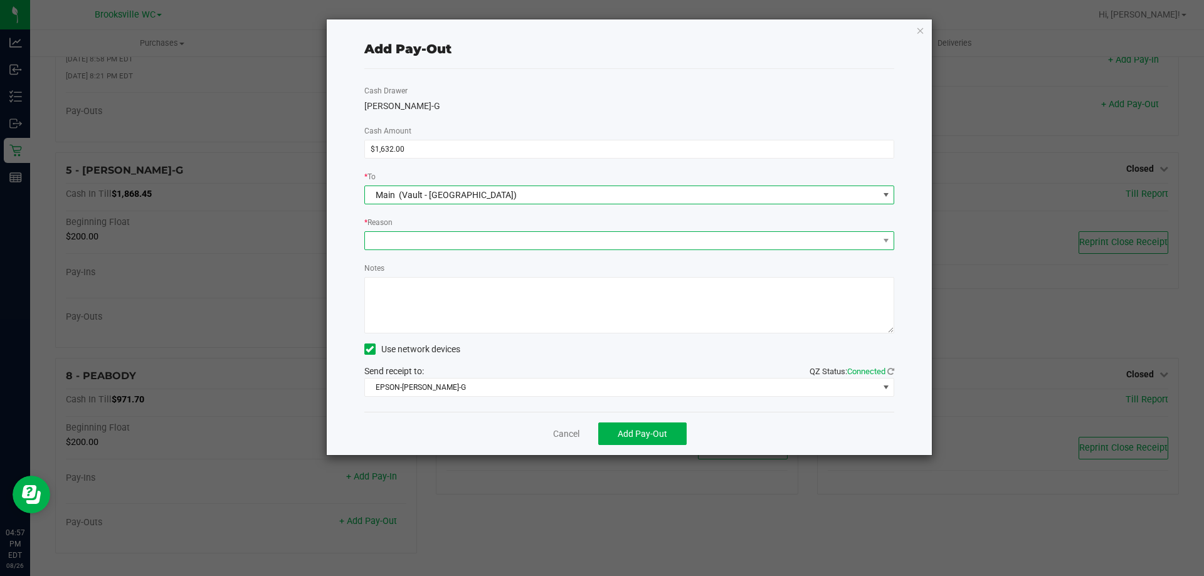
drag, startPoint x: 439, startPoint y: 236, endPoint x: 428, endPoint y: 248, distance: 15.5
click at [438, 236] on span at bounding box center [622, 241] width 514 height 18
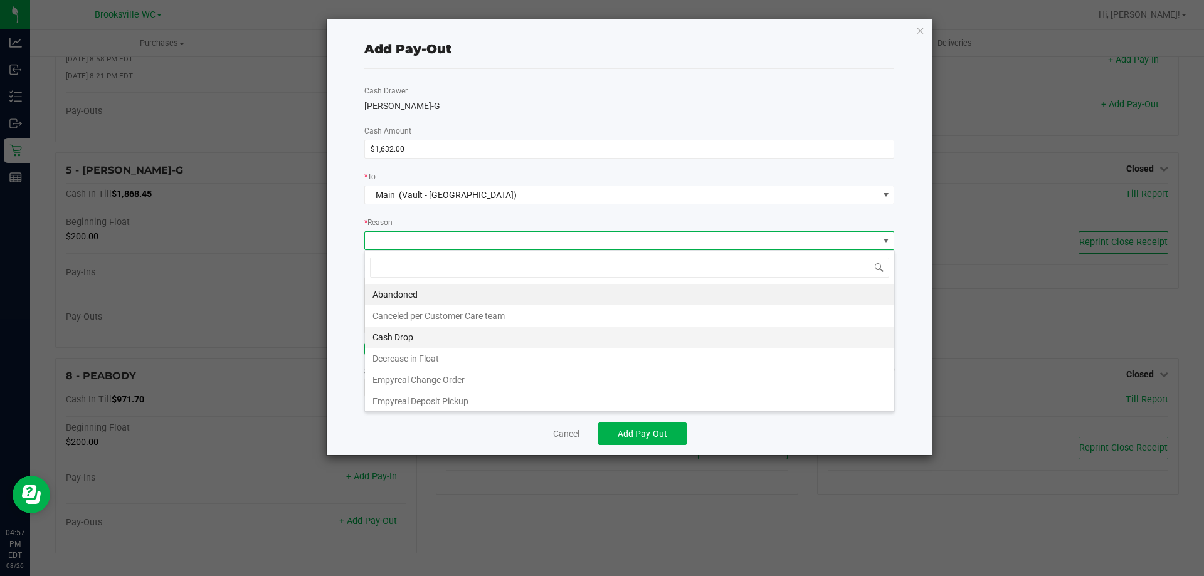
click at [392, 330] on li "Cash Drop" at bounding box center [629, 337] width 529 height 21
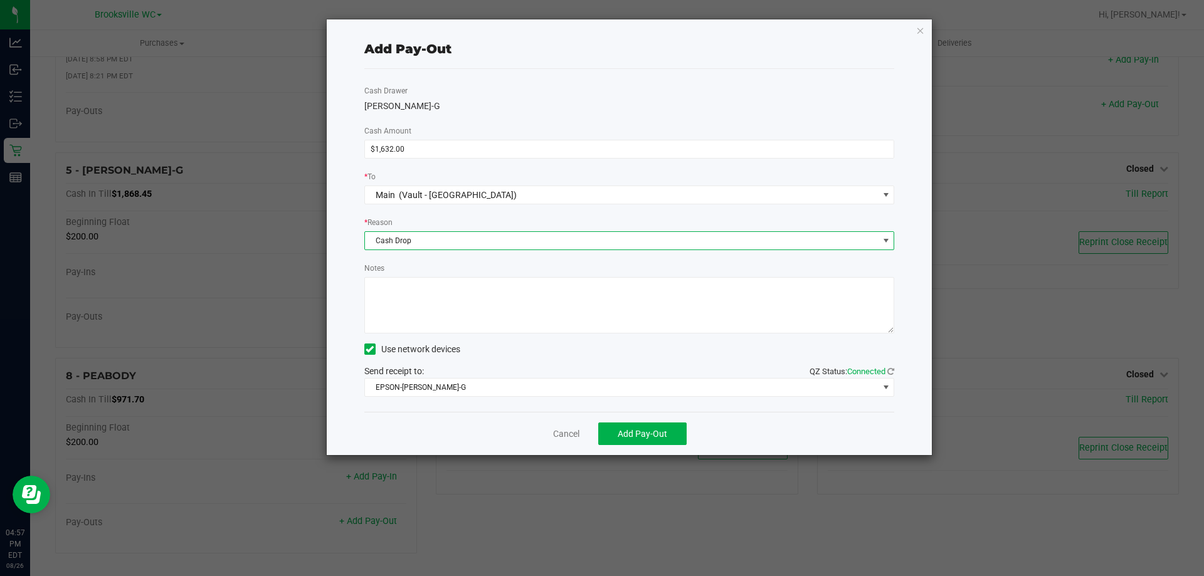
click at [432, 288] on textarea "Notes" at bounding box center [629, 305] width 530 height 56
type textarea "cb"
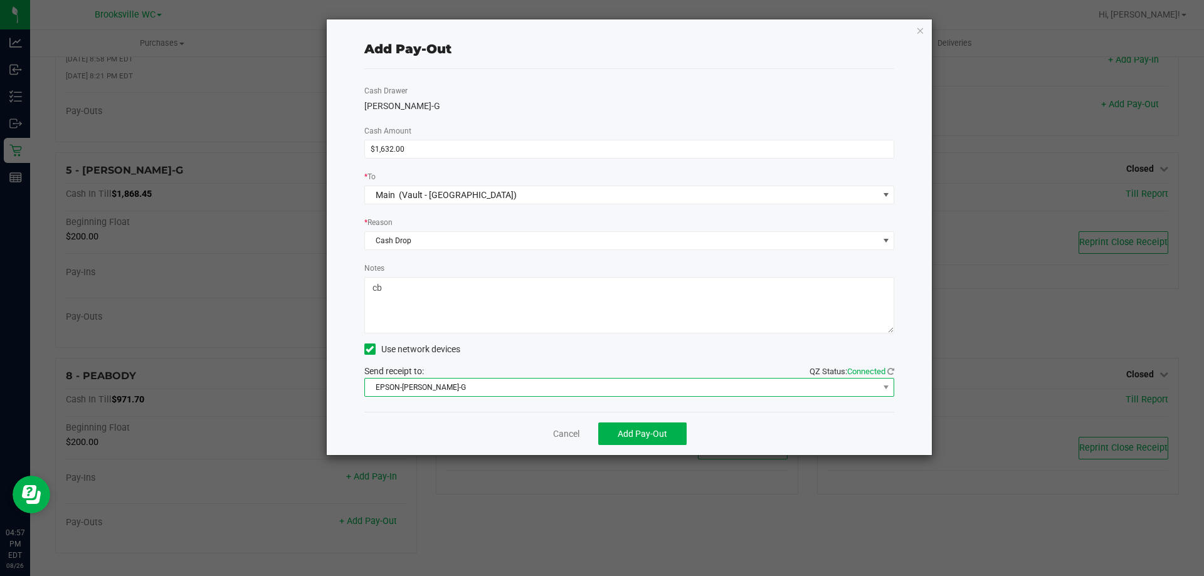
click at [456, 379] on span "EPSON-BECKY-G" at bounding box center [622, 388] width 514 height 18
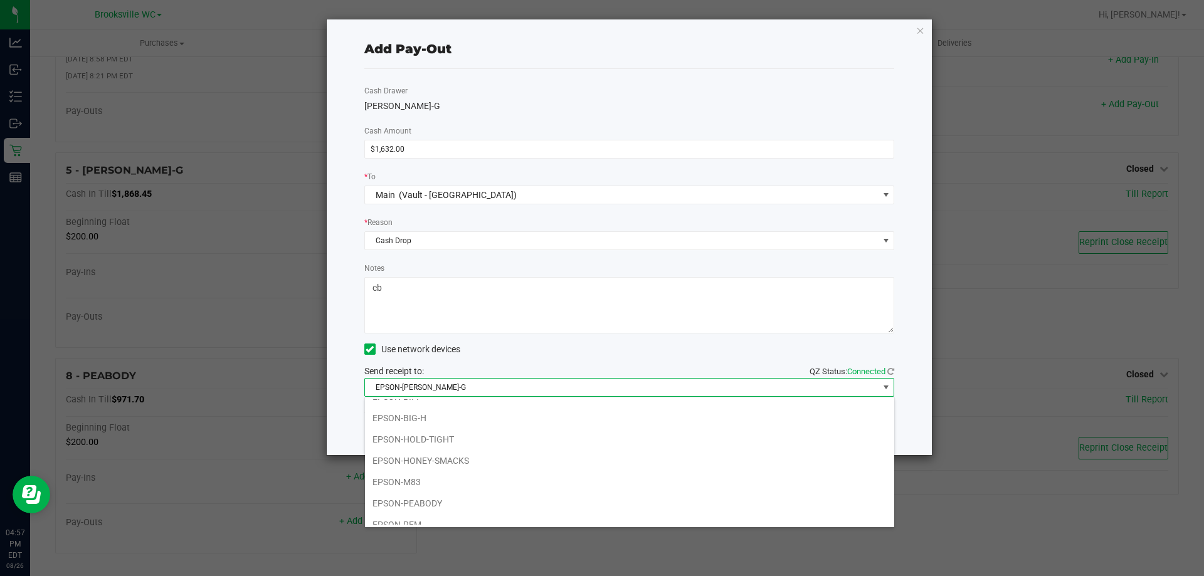
scroll to position [109, 0]
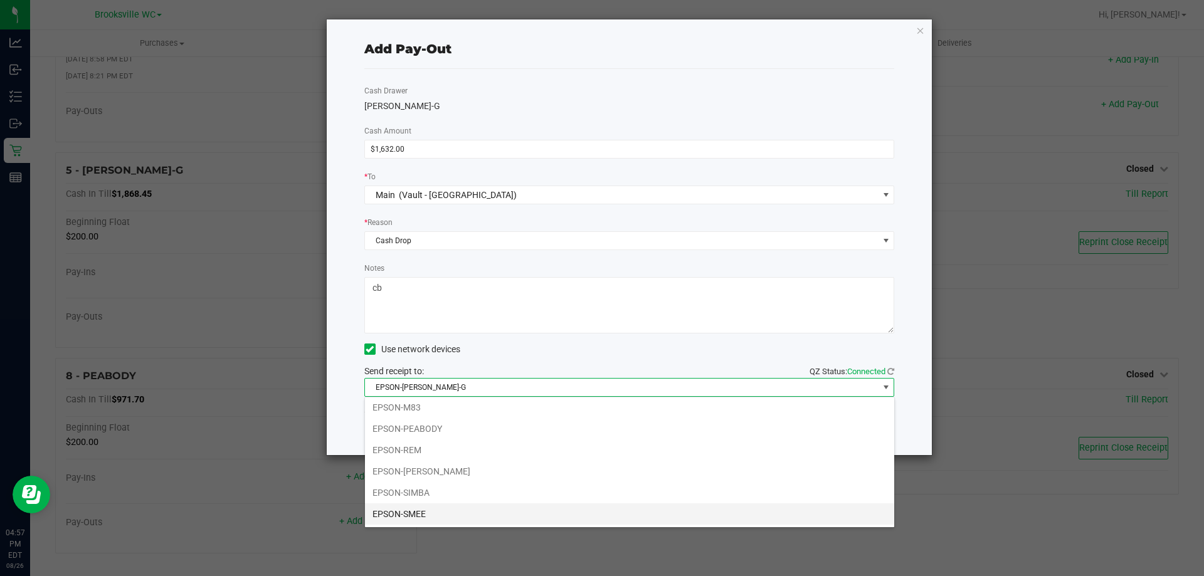
click at [460, 512] on li "EPSON-SMEE" at bounding box center [629, 514] width 529 height 21
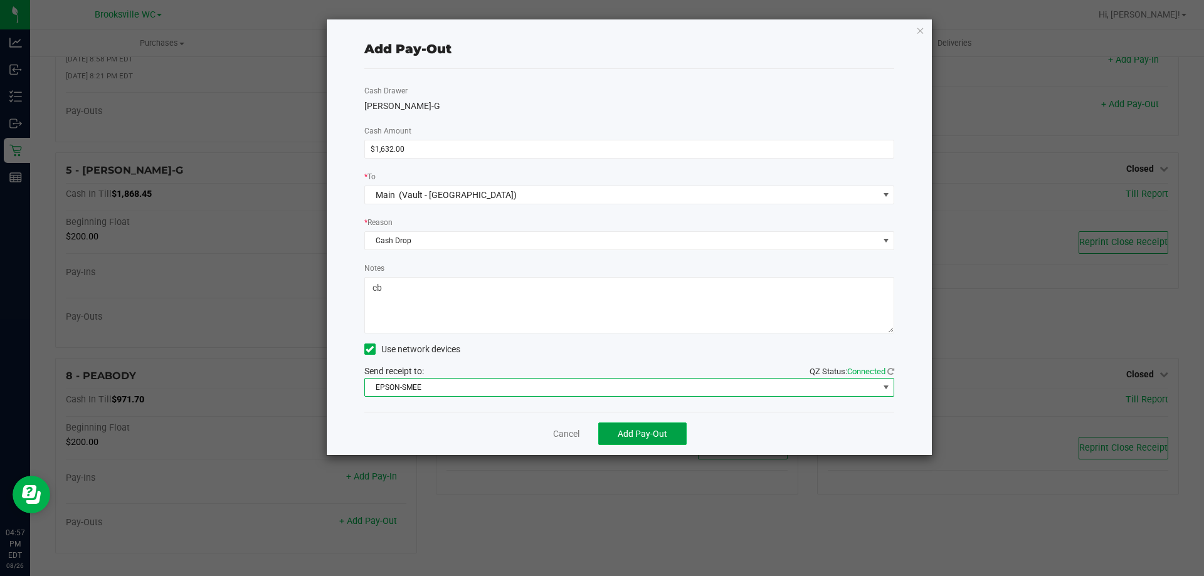
click at [673, 430] on button "Add Pay-Out" at bounding box center [642, 434] width 88 height 23
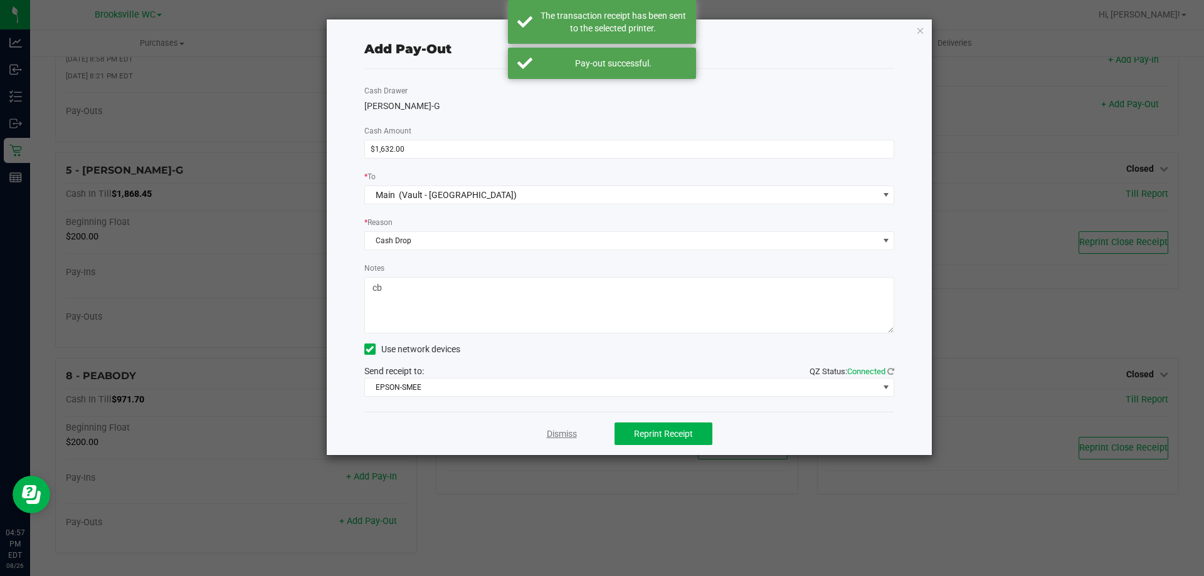
click at [569, 436] on link "Dismiss" at bounding box center [562, 434] width 30 height 13
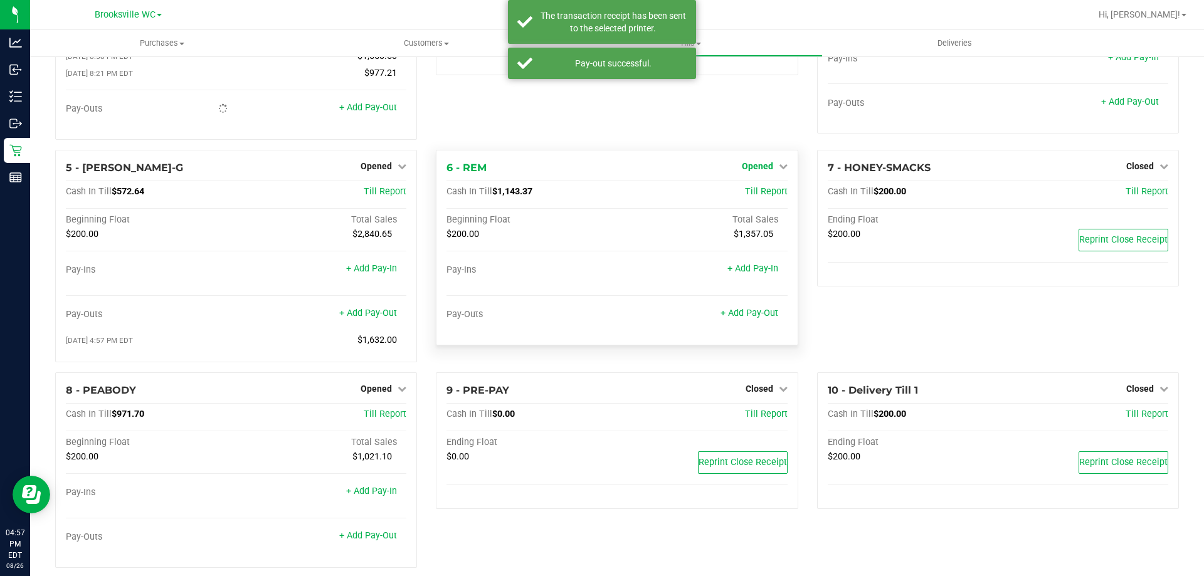
click at [767, 171] on link "Opened" at bounding box center [765, 166] width 46 height 10
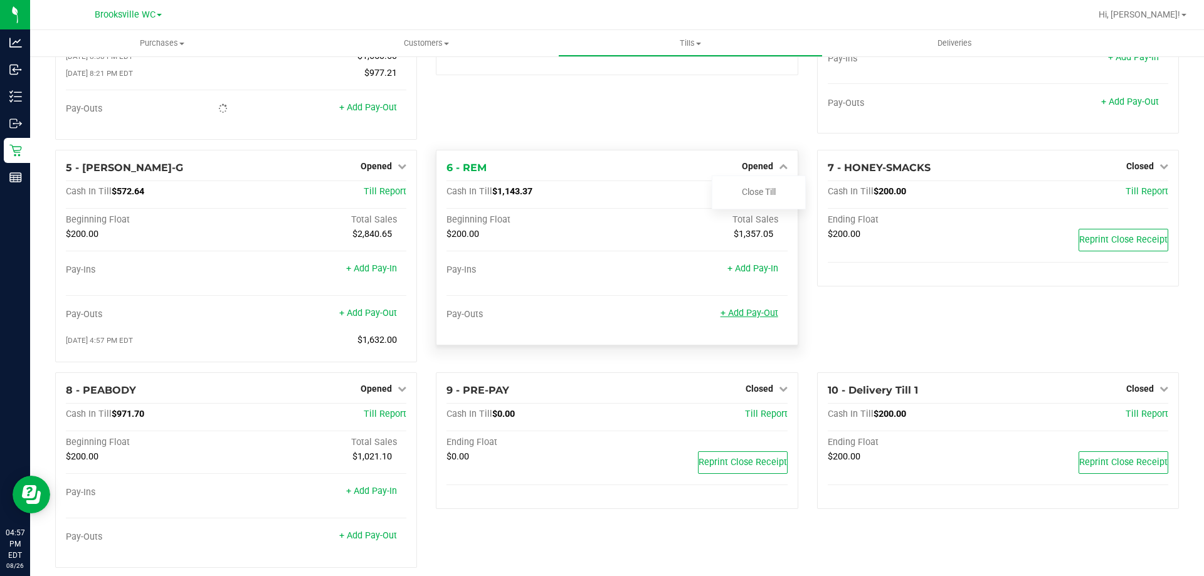
click at [749, 315] on link "+ Add Pay-Out" at bounding box center [749, 313] width 58 height 11
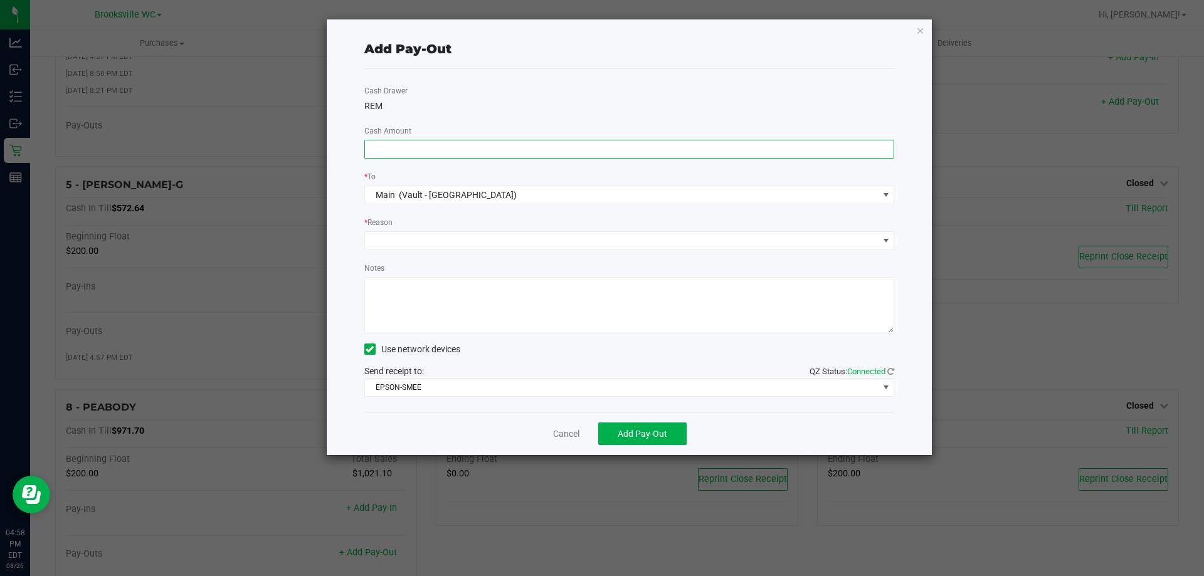
click at [788, 144] on input at bounding box center [629, 149] width 529 height 18
type input "$770.00"
drag, startPoint x: 681, startPoint y: 235, endPoint x: 354, endPoint y: 350, distance: 347.1
click at [680, 235] on span at bounding box center [622, 241] width 514 height 18
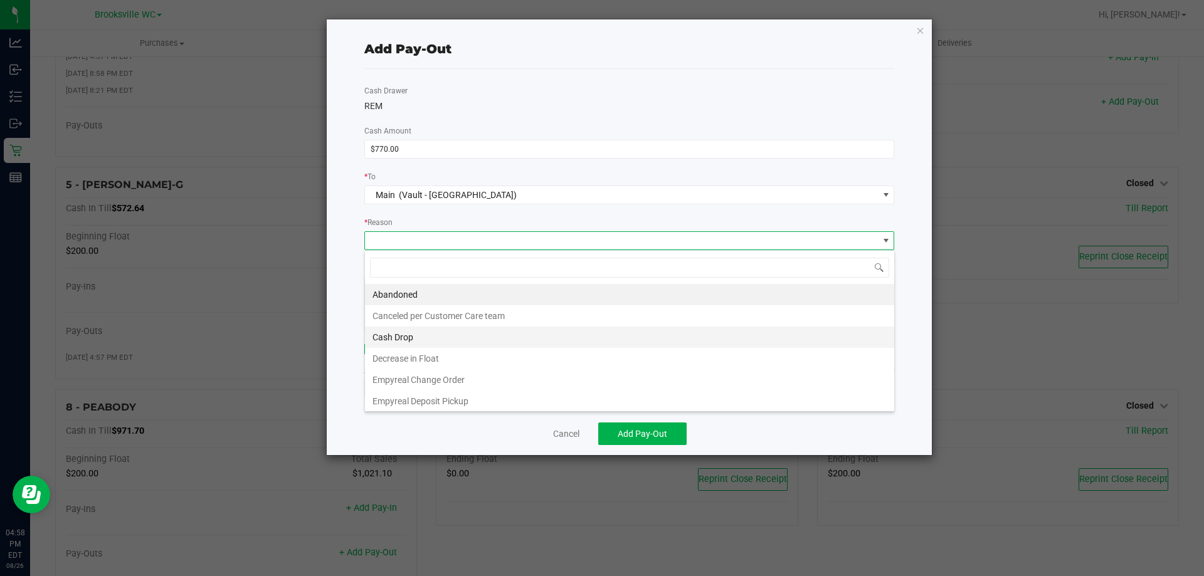
scroll to position [19, 530]
click at [415, 335] on li "Cash Drop" at bounding box center [629, 337] width 529 height 21
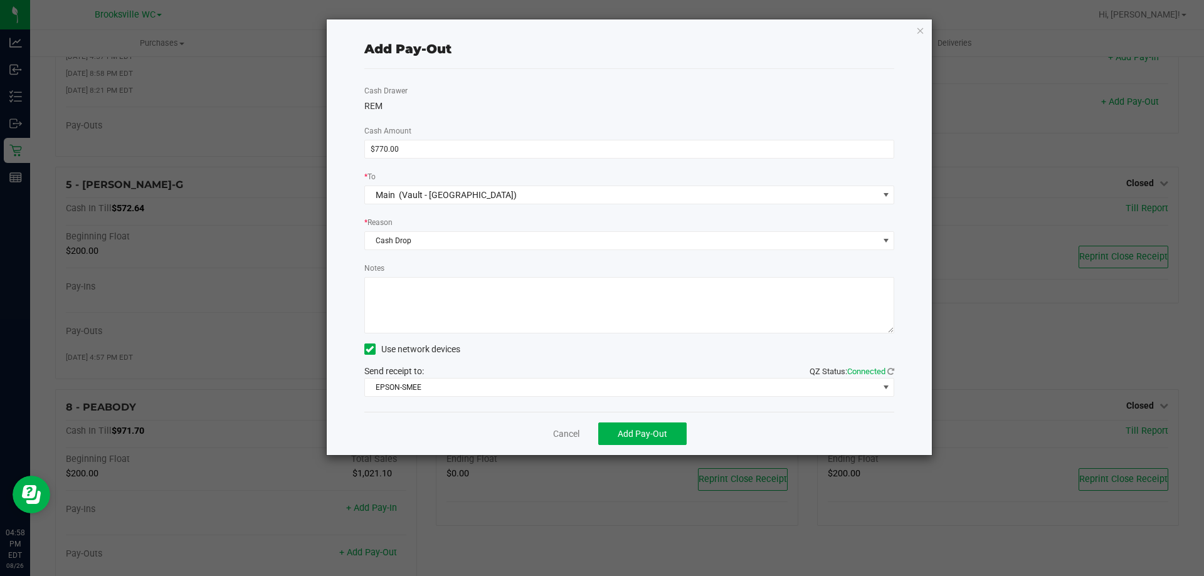
click at [453, 312] on textarea "Notes" at bounding box center [629, 305] width 530 height 56
type textarea "cb"
click at [636, 446] on div "Cancel Add Pay-Out" at bounding box center [629, 433] width 530 height 43
click at [637, 441] on button "Add Pay-Out" at bounding box center [642, 434] width 88 height 23
click at [569, 433] on link "Dismiss" at bounding box center [562, 434] width 30 height 13
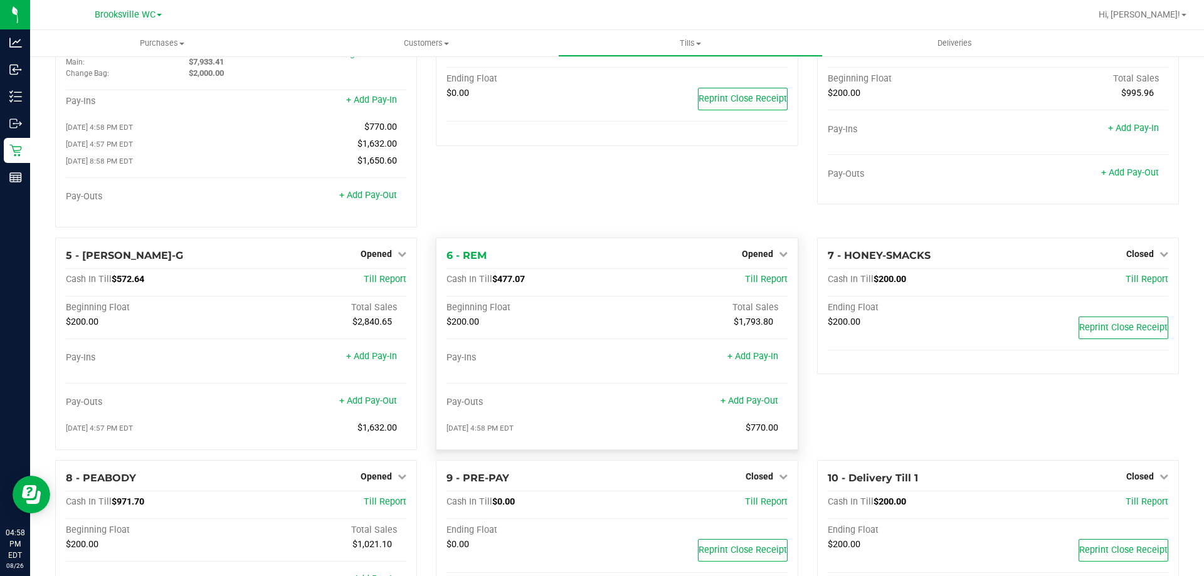
scroll to position [0, 0]
